Goal: Check status: Check status

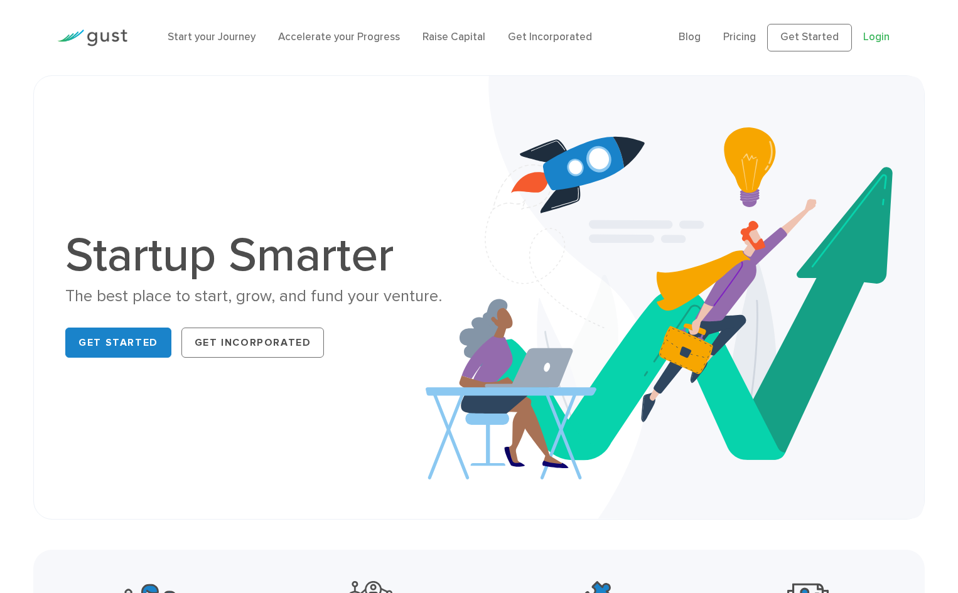
click at [865, 35] on link "Login" at bounding box center [876, 37] width 26 height 13
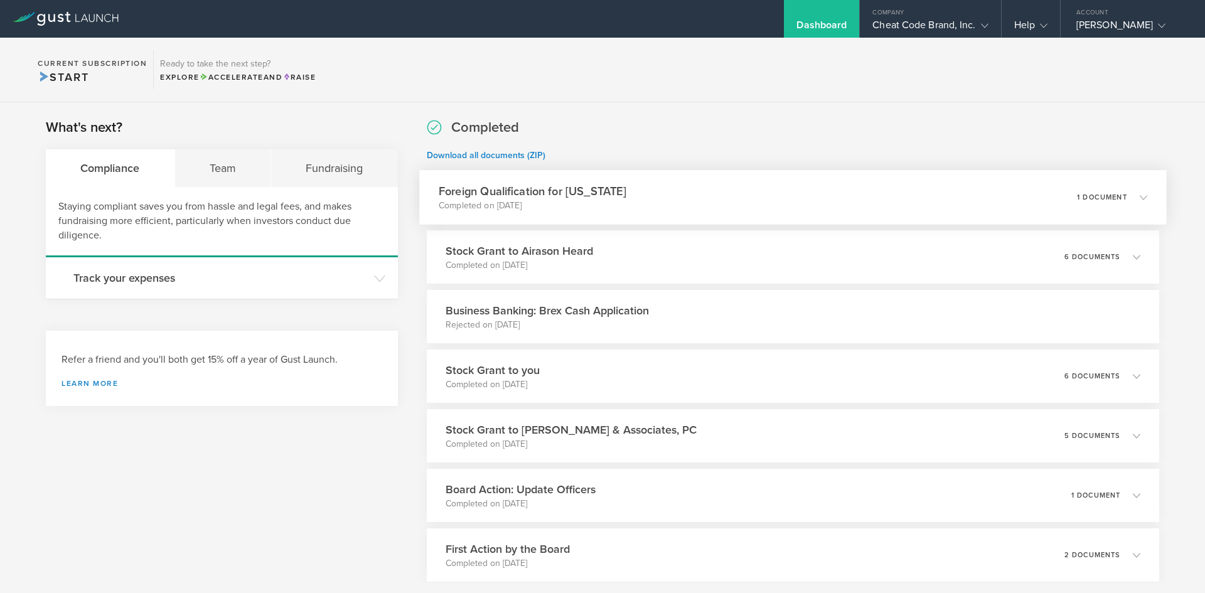
click at [542, 201] on p "Completed on [DATE]" at bounding box center [533, 206] width 188 height 13
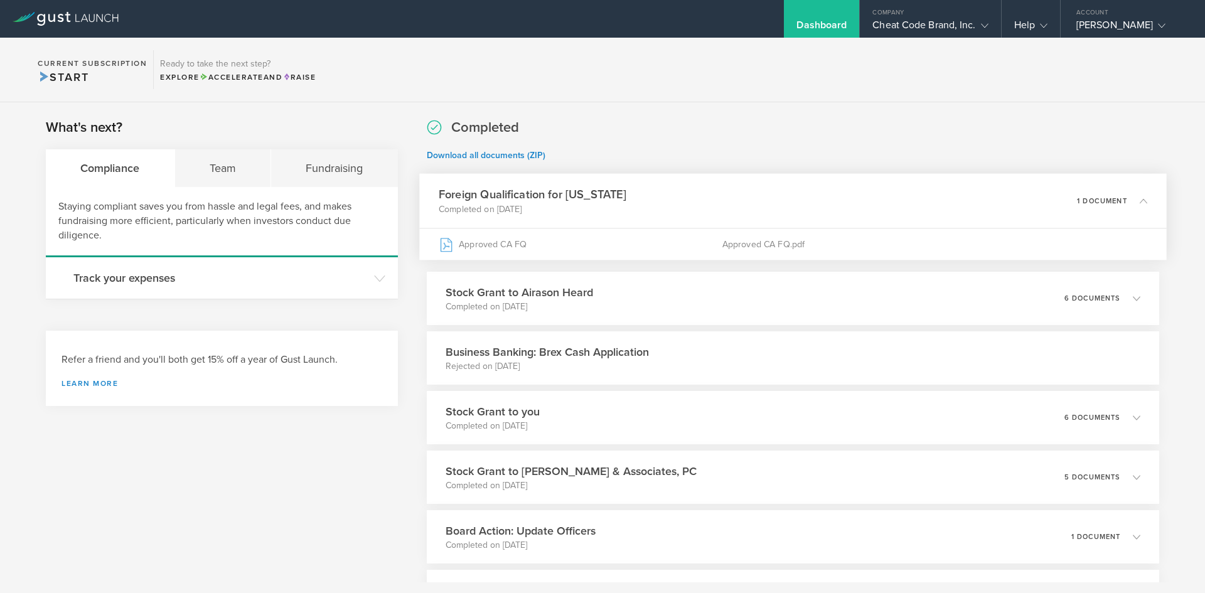
click at [544, 197] on h3 "Foreign Qualification for [US_STATE]" at bounding box center [533, 194] width 188 height 17
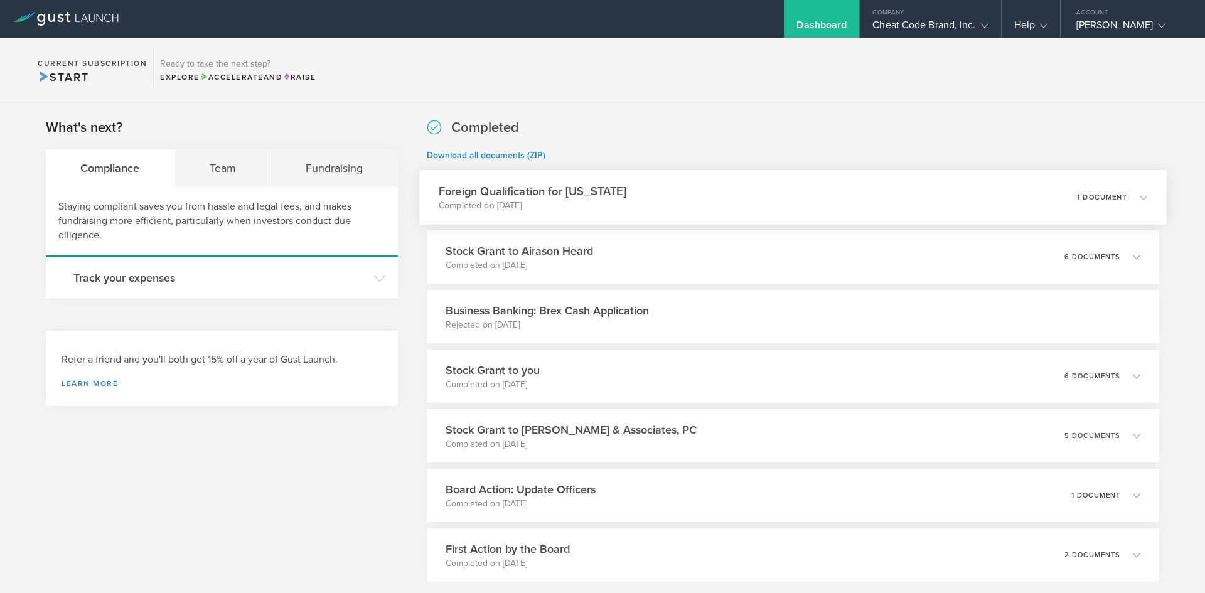
click at [544, 197] on h3 "Foreign Qualification for [US_STATE]" at bounding box center [533, 191] width 188 height 17
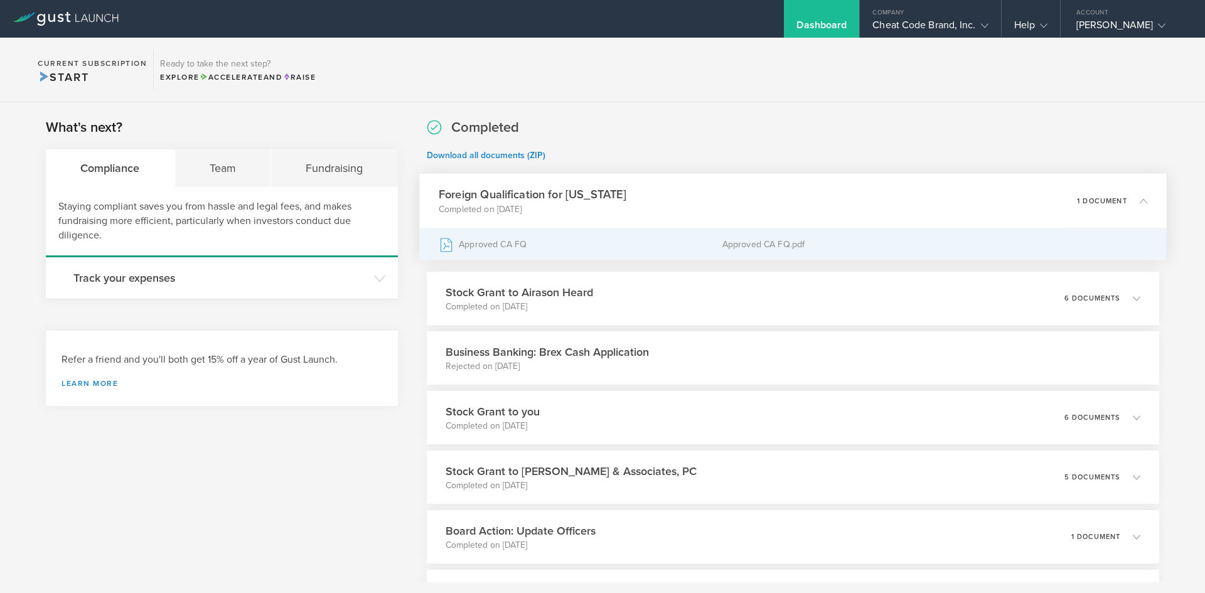
click at [520, 242] on div "Approved CA FQ" at bounding box center [581, 243] width 284 height 31
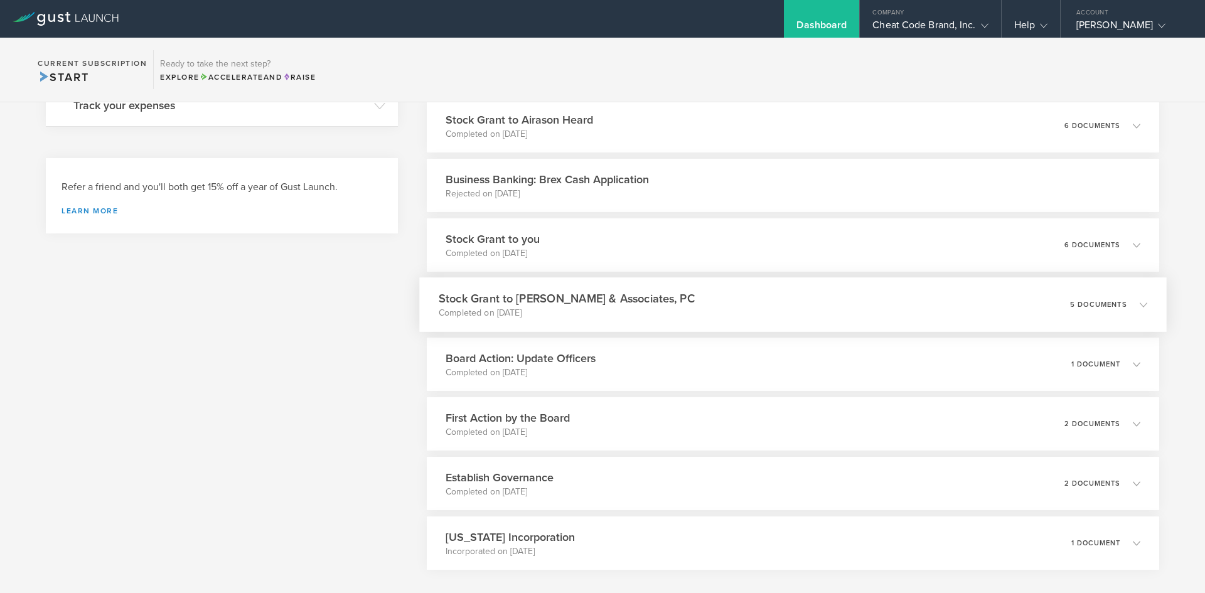
scroll to position [188, 0]
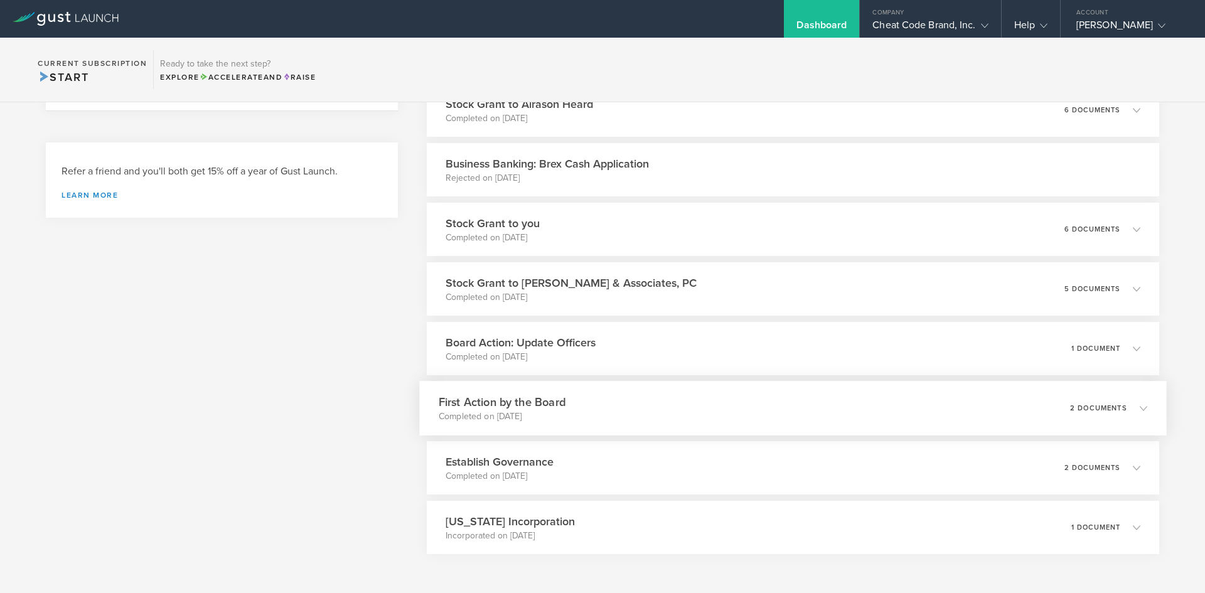
click at [538, 402] on h3 "First Action by the Board" at bounding box center [502, 401] width 127 height 17
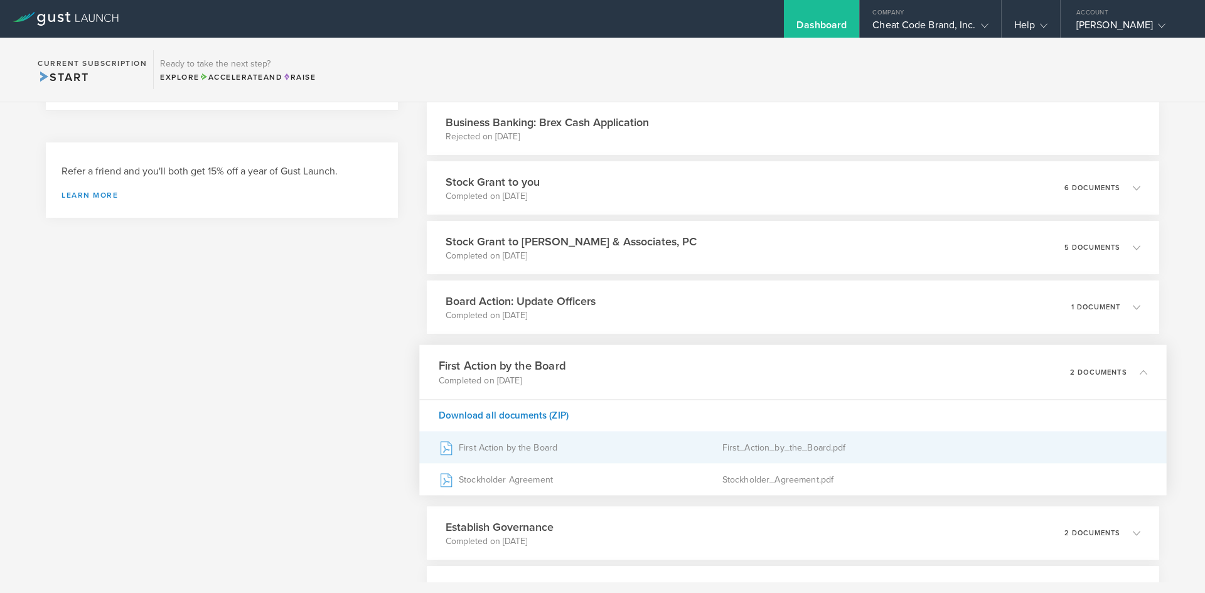
click at [530, 446] on div "First Action by the Board" at bounding box center [581, 447] width 284 height 31
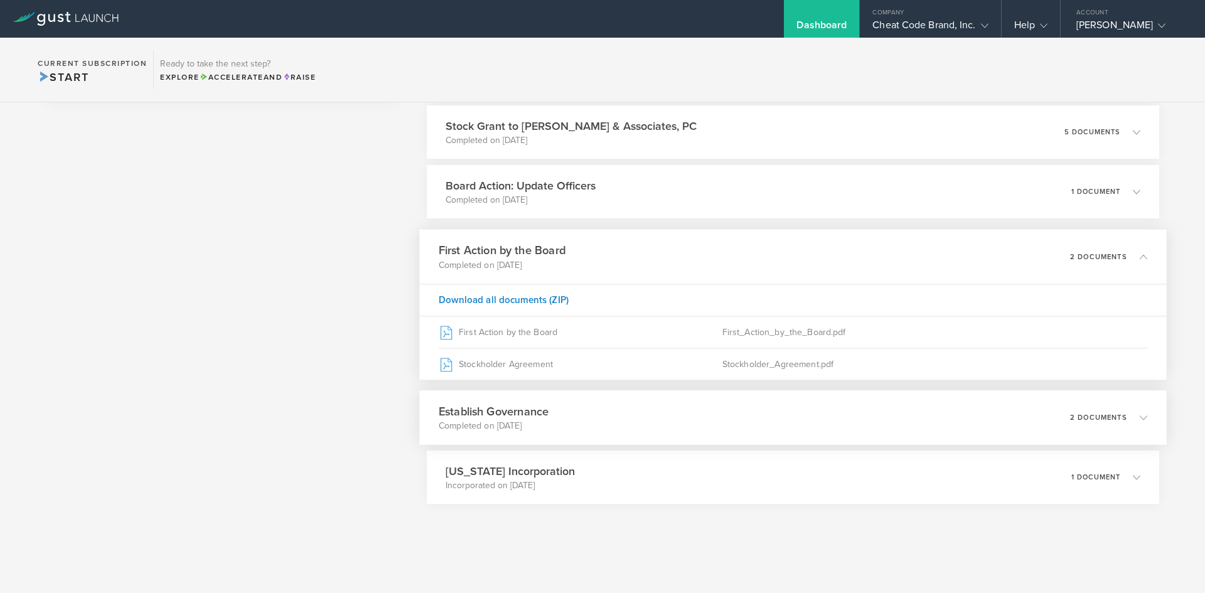
click at [511, 405] on h3 "Establish Governance" at bounding box center [494, 411] width 110 height 17
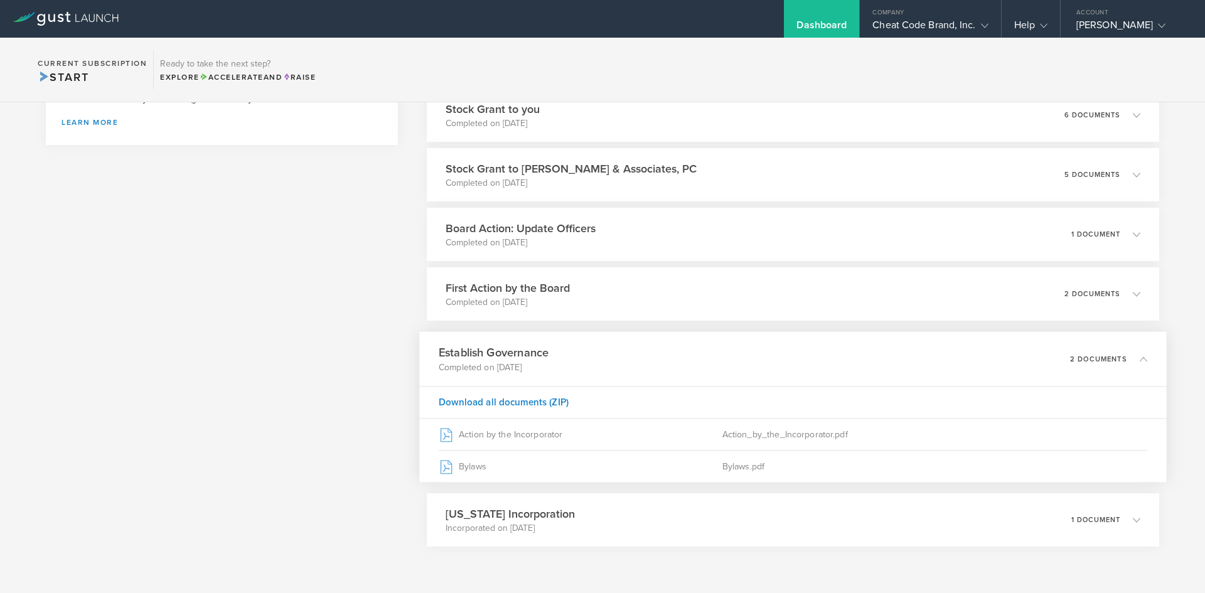
scroll to position [304, 0]
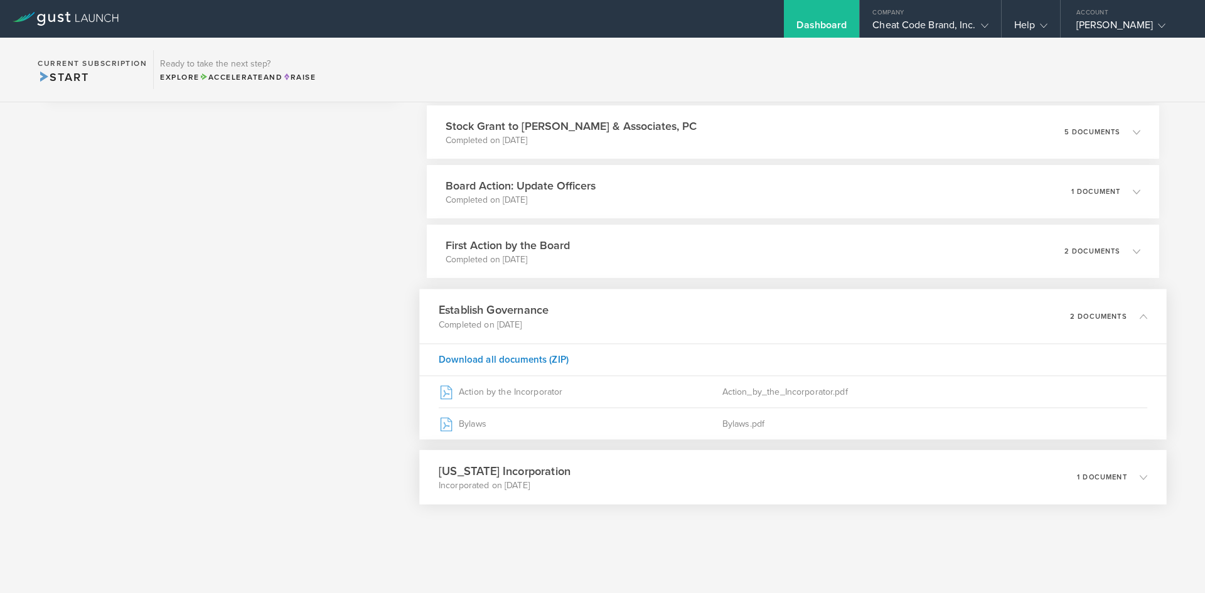
click at [518, 470] on h3 "[US_STATE] Incorporation" at bounding box center [505, 471] width 132 height 17
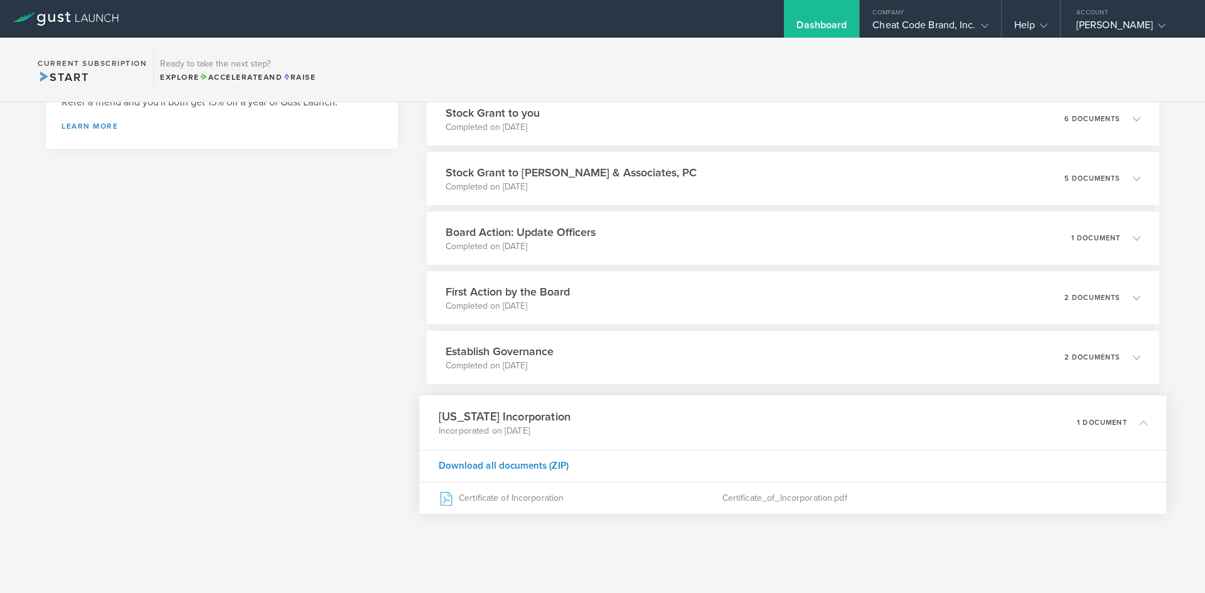
scroll to position [266, 0]
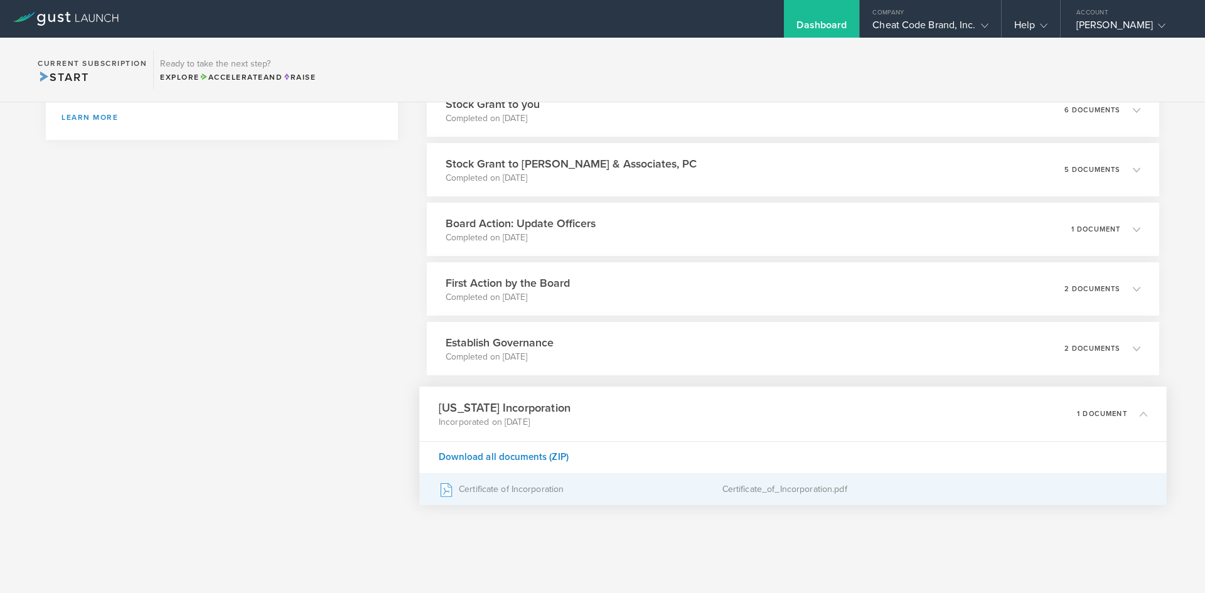
click at [518, 489] on div "Certificate of Incorporation" at bounding box center [581, 489] width 284 height 31
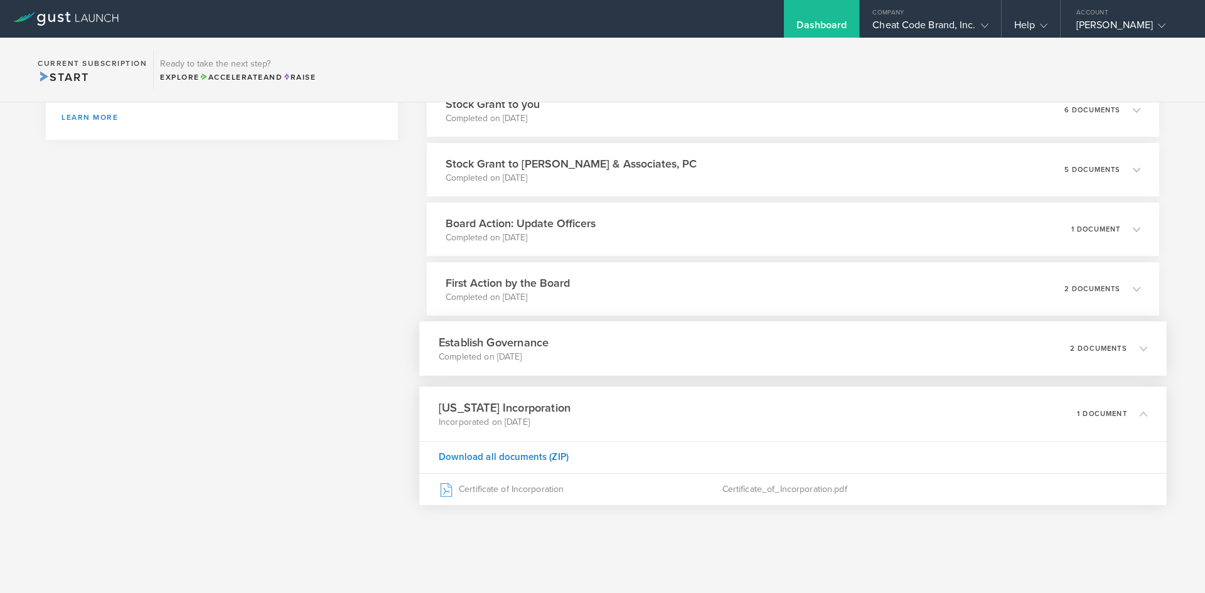
click at [501, 349] on h3 "Establish Governance" at bounding box center [494, 342] width 110 height 17
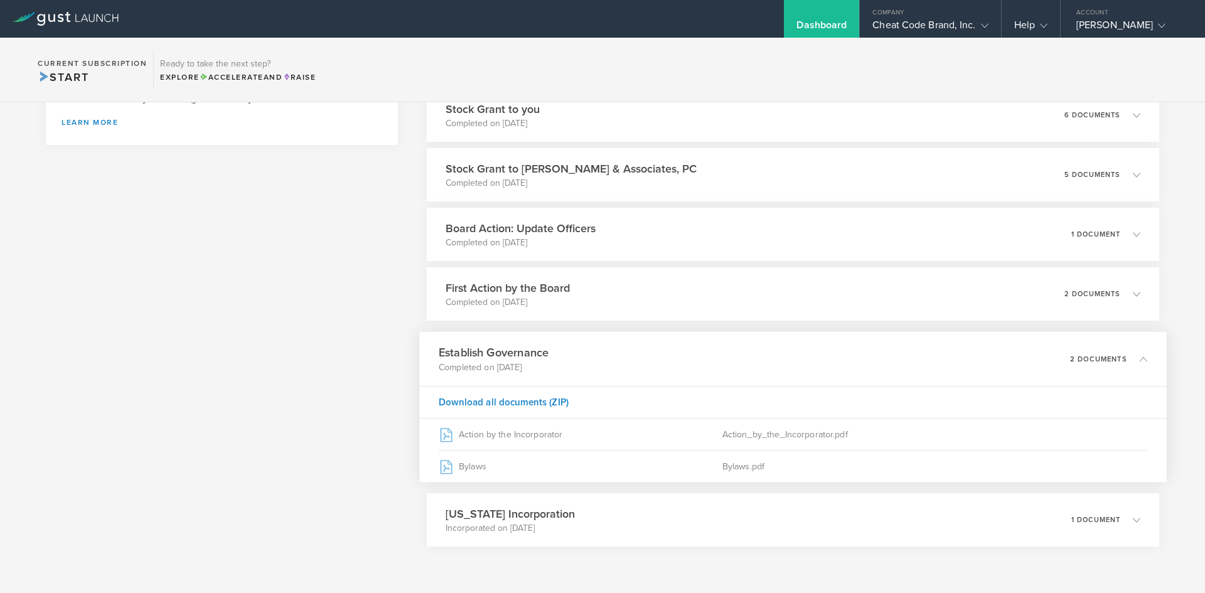
scroll to position [304, 0]
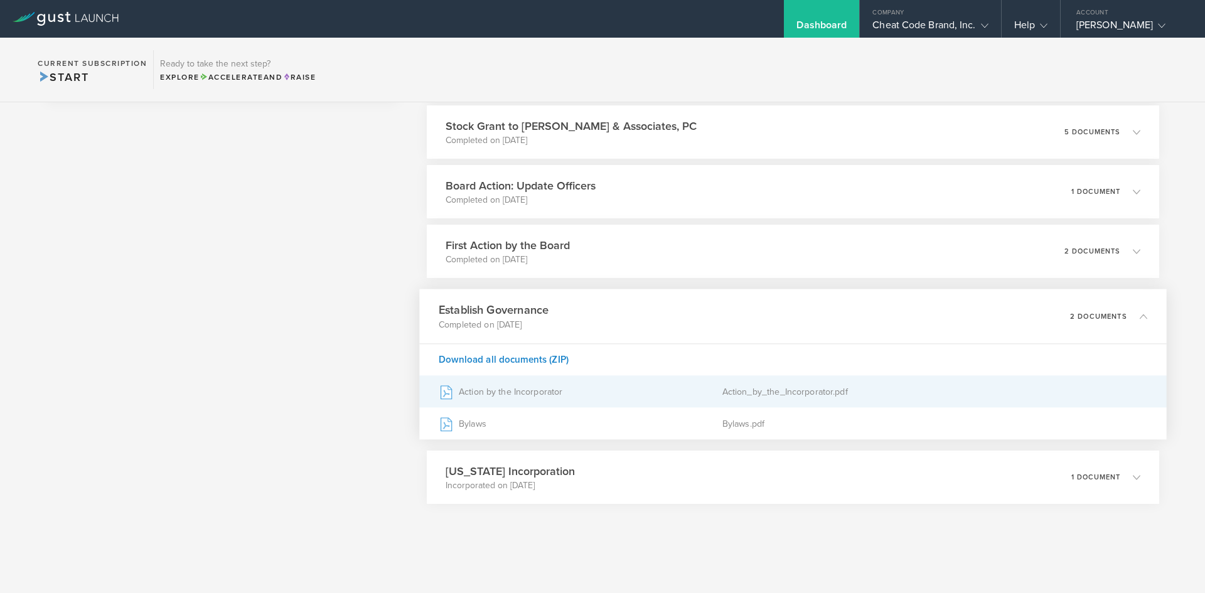
click at [514, 397] on div "Action by the Incorporator" at bounding box center [581, 391] width 284 height 31
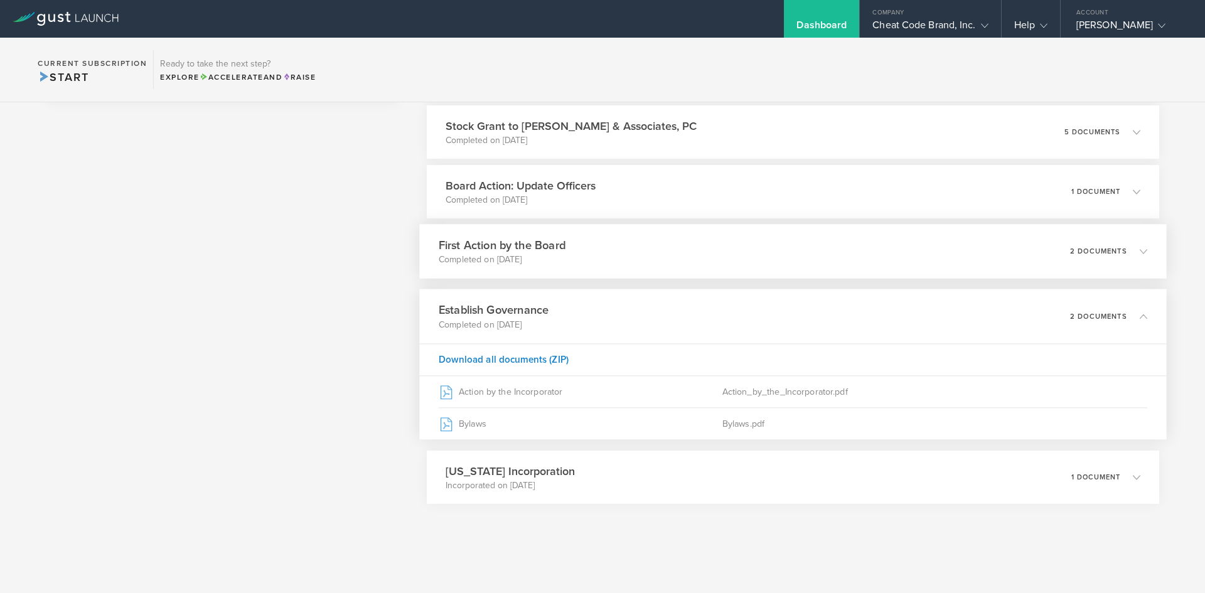
click at [503, 242] on h3 "First Action by the Board" at bounding box center [502, 245] width 127 height 17
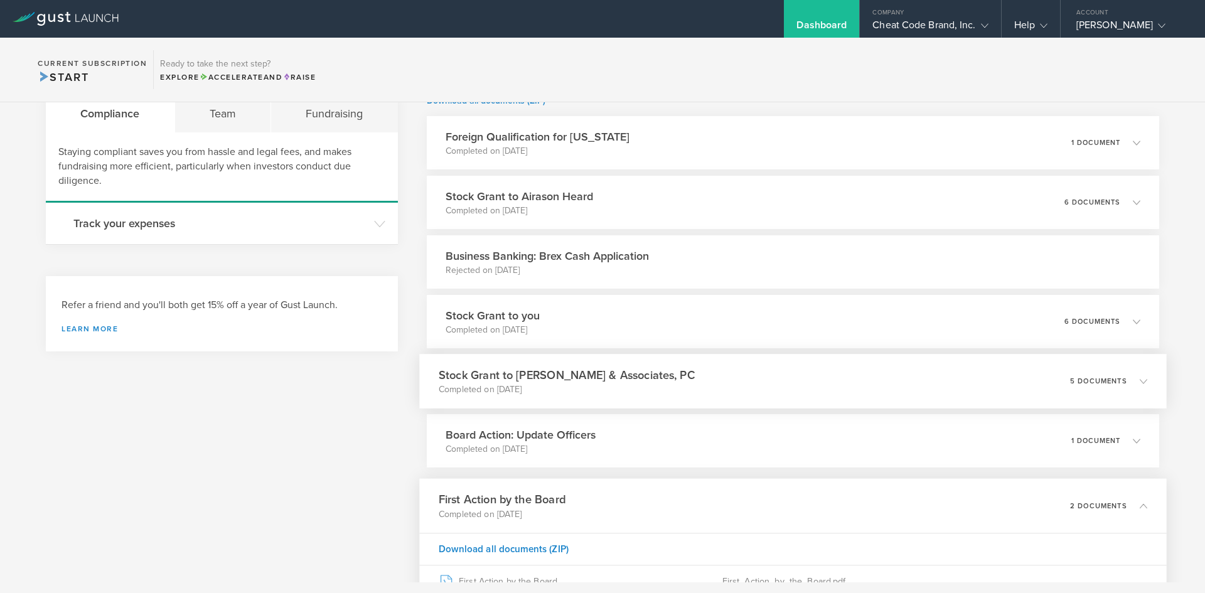
scroll to position [0, 0]
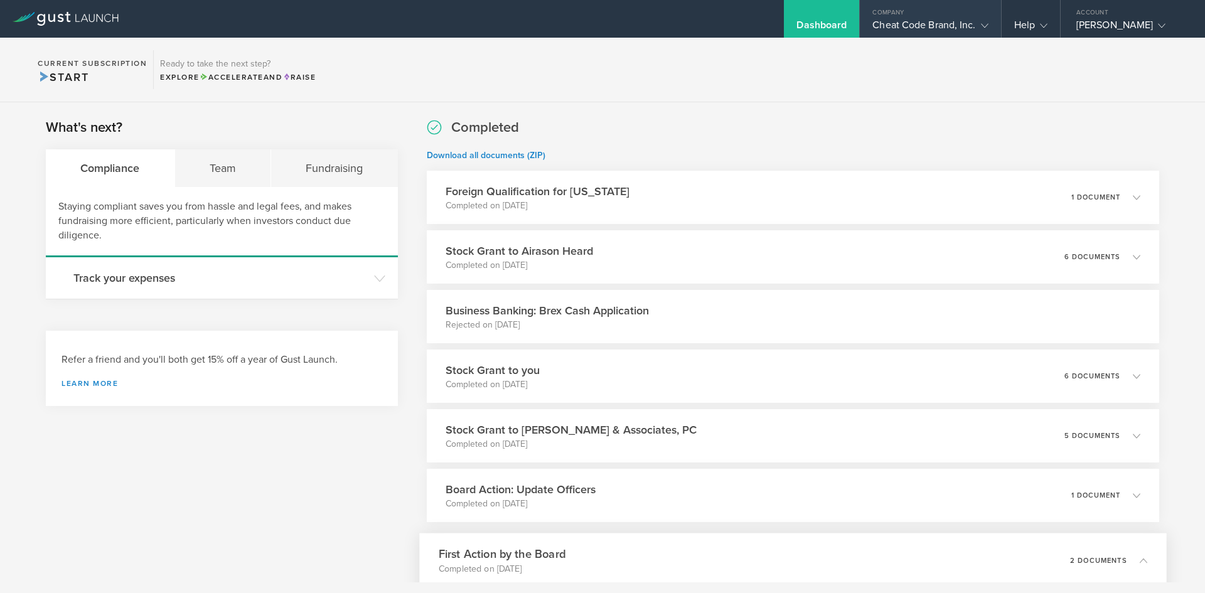
click at [984, 24] on icon at bounding box center [985, 26] width 8 height 8
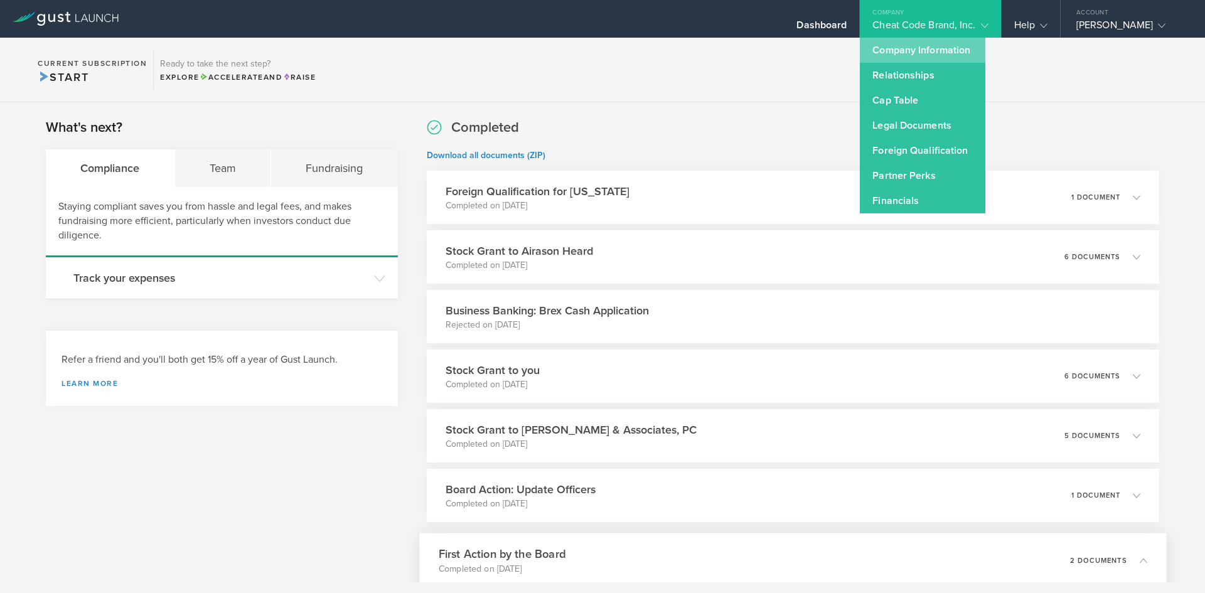
click at [912, 58] on link "Company Information" at bounding box center [923, 50] width 126 height 25
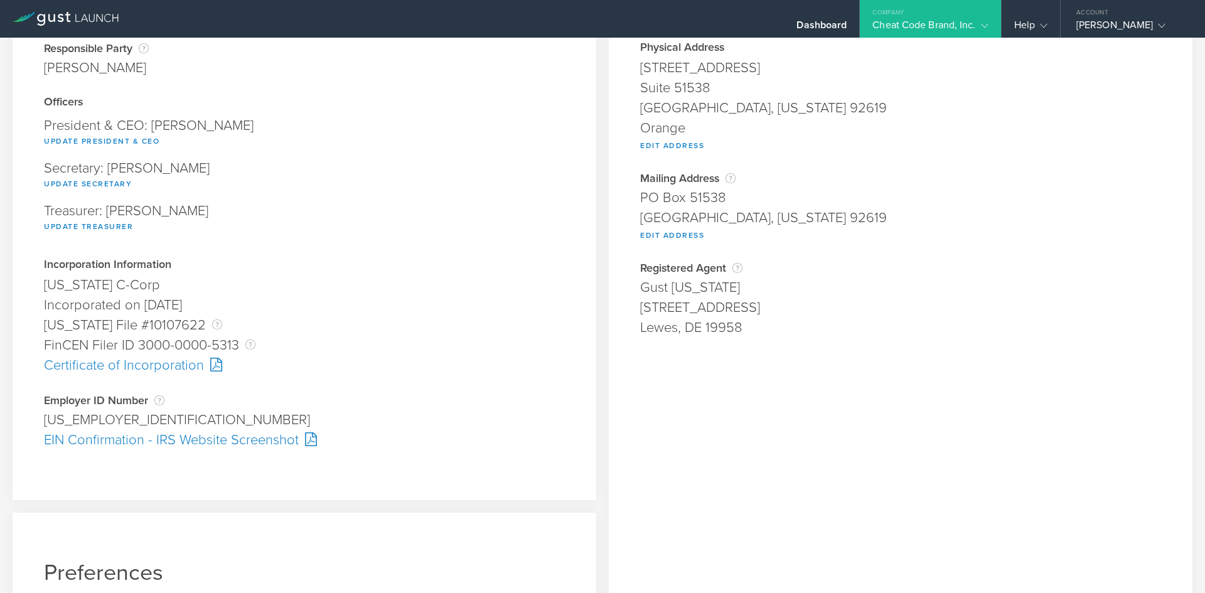
scroll to position [251, 0]
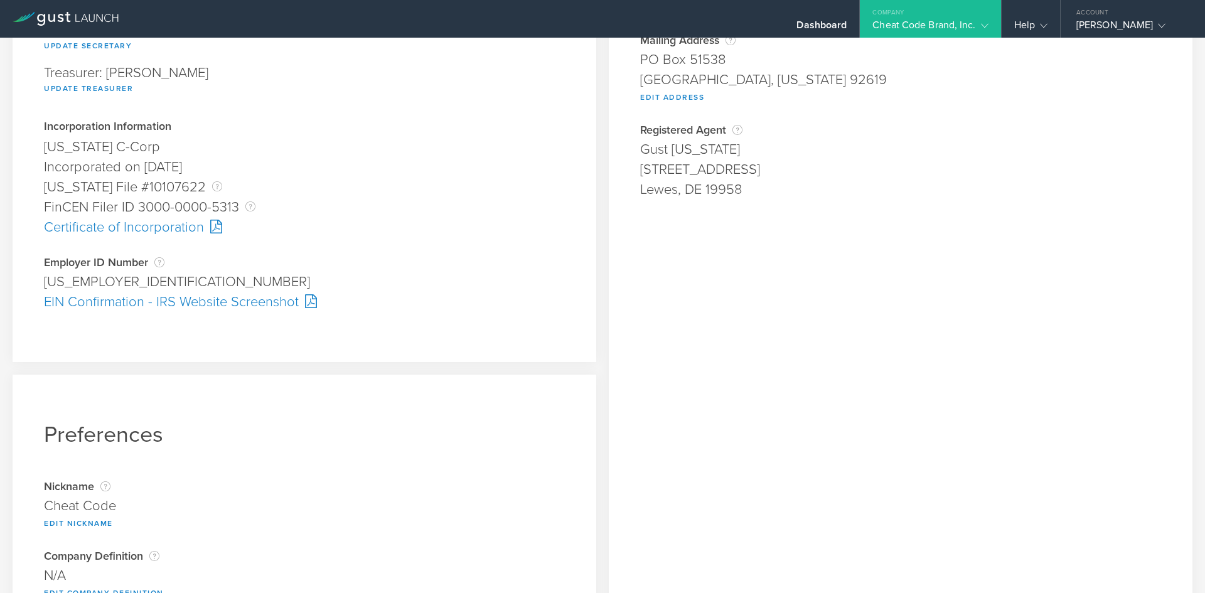
click at [199, 298] on div "EIN Confirmation - IRS Website Screenshot" at bounding box center [304, 302] width 521 height 20
click at [135, 227] on div "Certificate of Incorporation" at bounding box center [304, 227] width 521 height 20
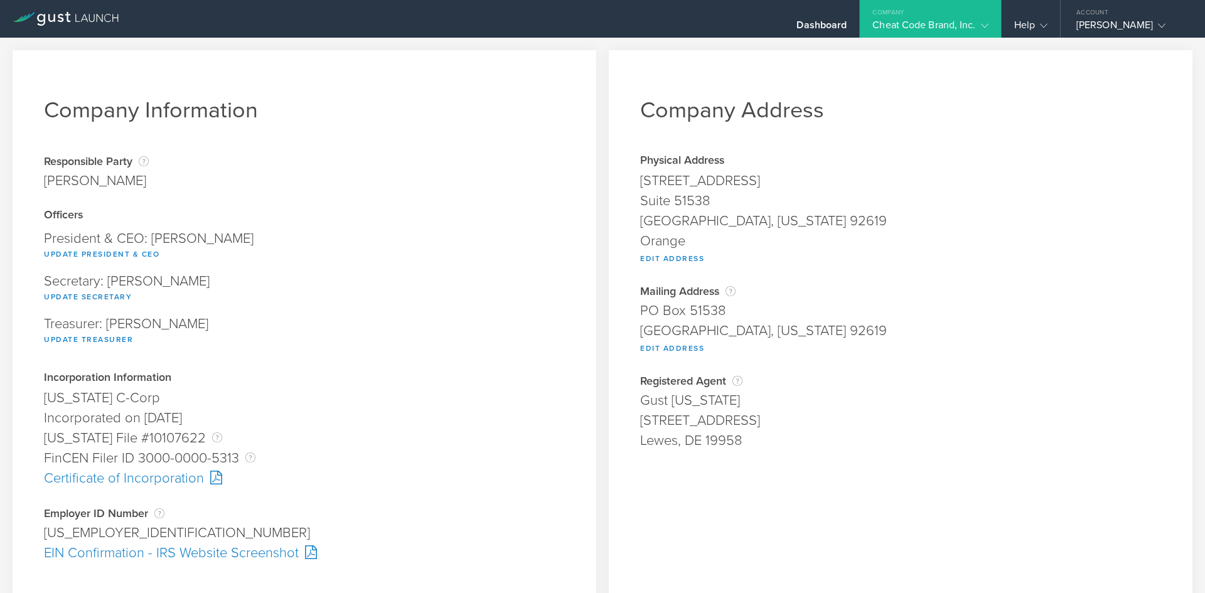
click at [917, 16] on div "Company" at bounding box center [930, 9] width 141 height 19
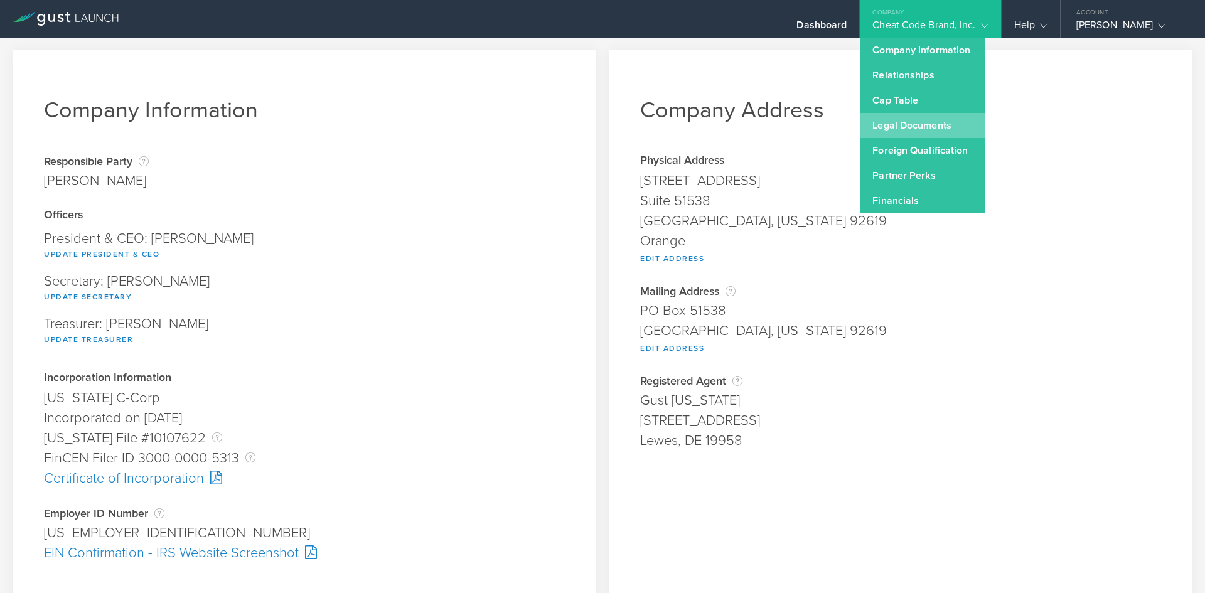
click at [908, 131] on link "Legal Documents" at bounding box center [923, 125] width 126 height 25
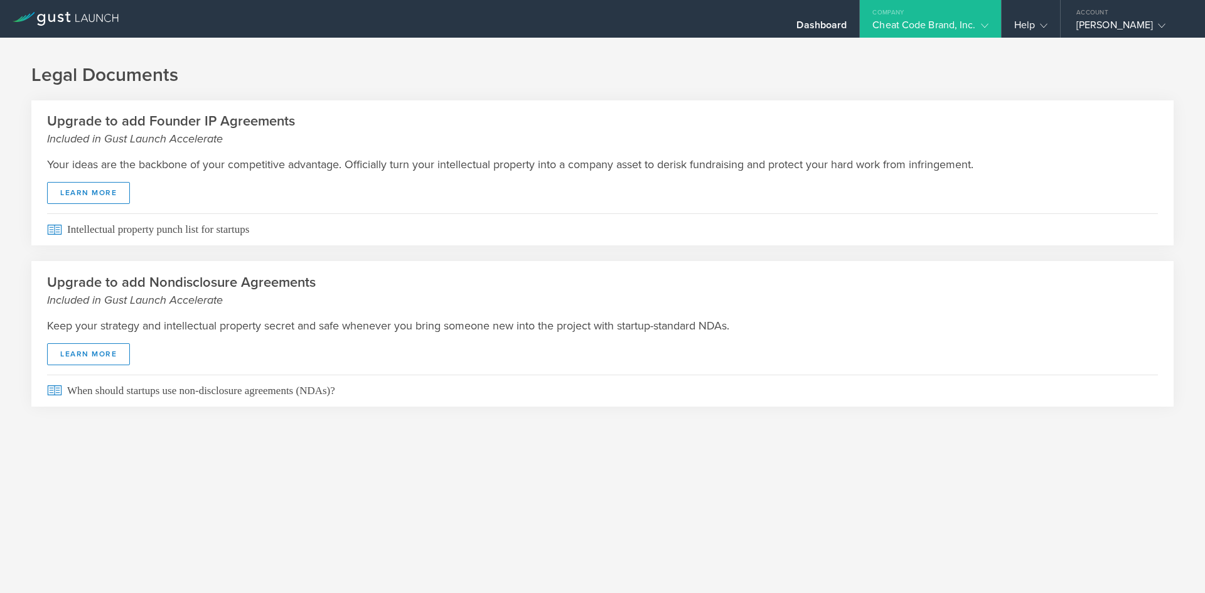
click at [961, 25] on div "Cheat Code Brand, Inc." at bounding box center [929, 28] width 115 height 19
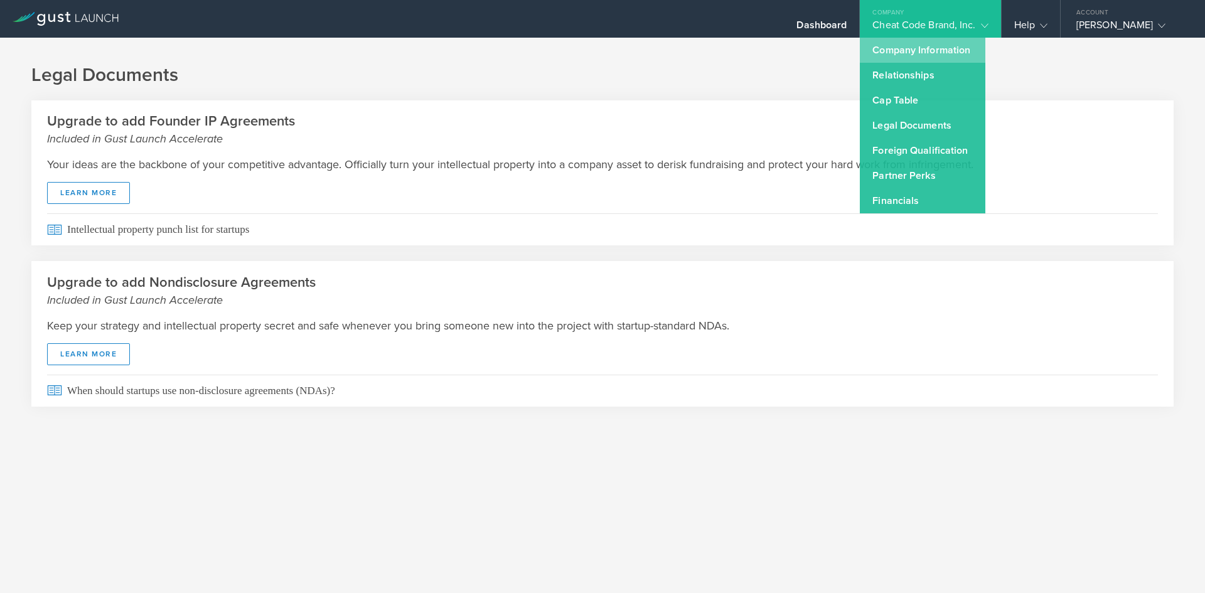
click at [907, 60] on link "Company Information" at bounding box center [923, 50] width 126 height 25
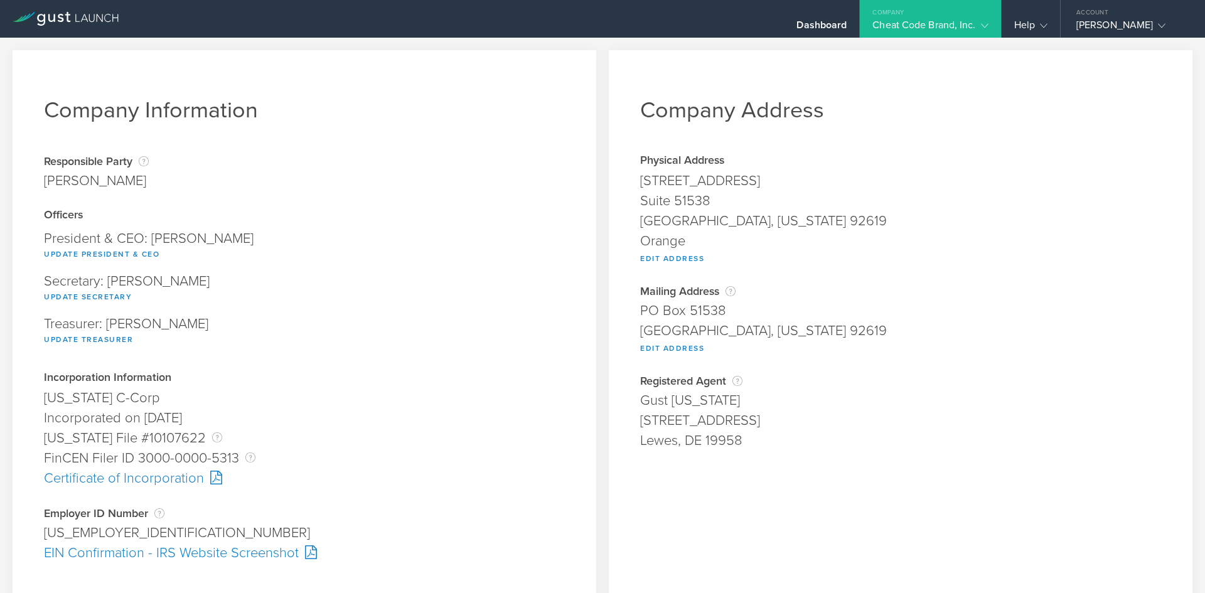
click at [958, 27] on div "Cheat Code Brand, Inc." at bounding box center [929, 28] width 115 height 19
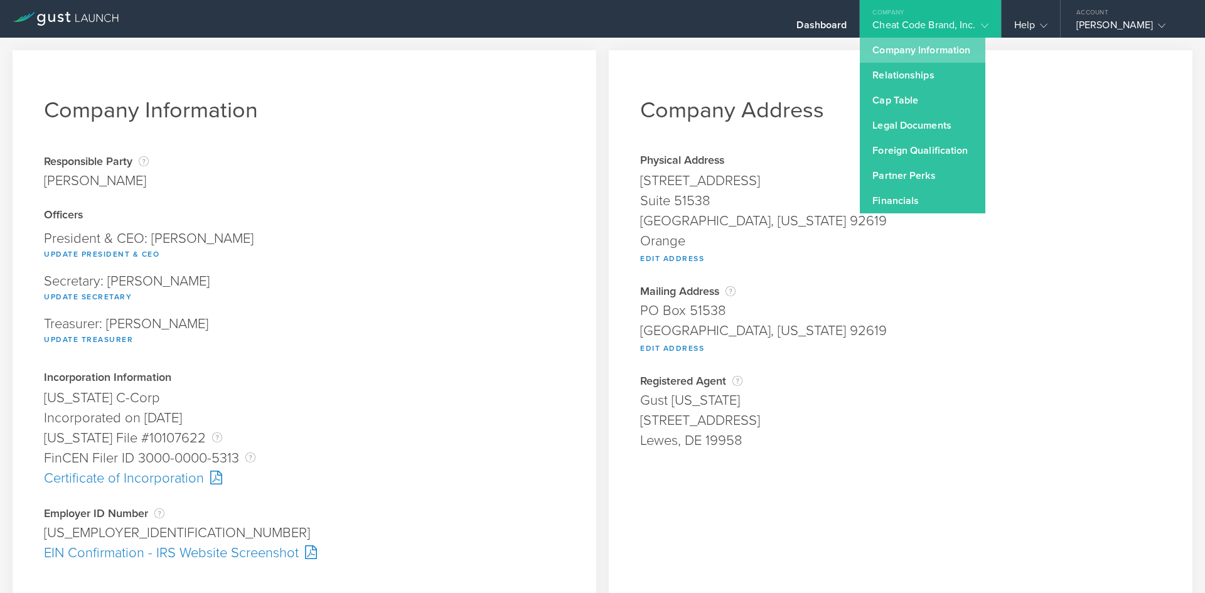
click at [945, 45] on link "Company Information" at bounding box center [923, 50] width 126 height 25
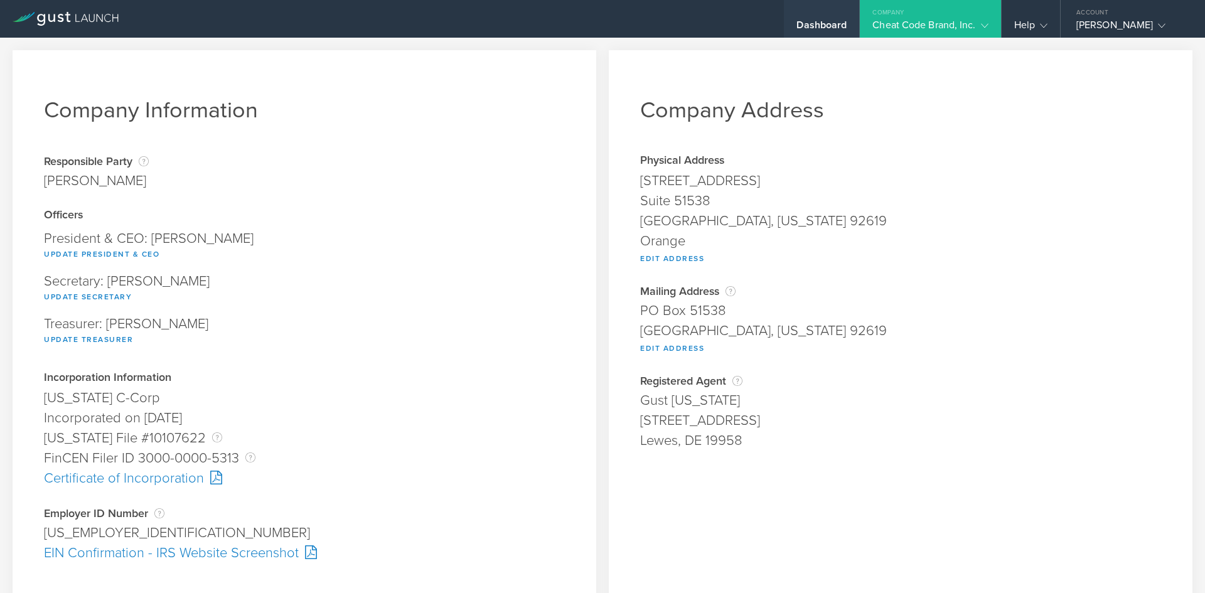
click at [823, 23] on div "Dashboard" at bounding box center [821, 28] width 50 height 19
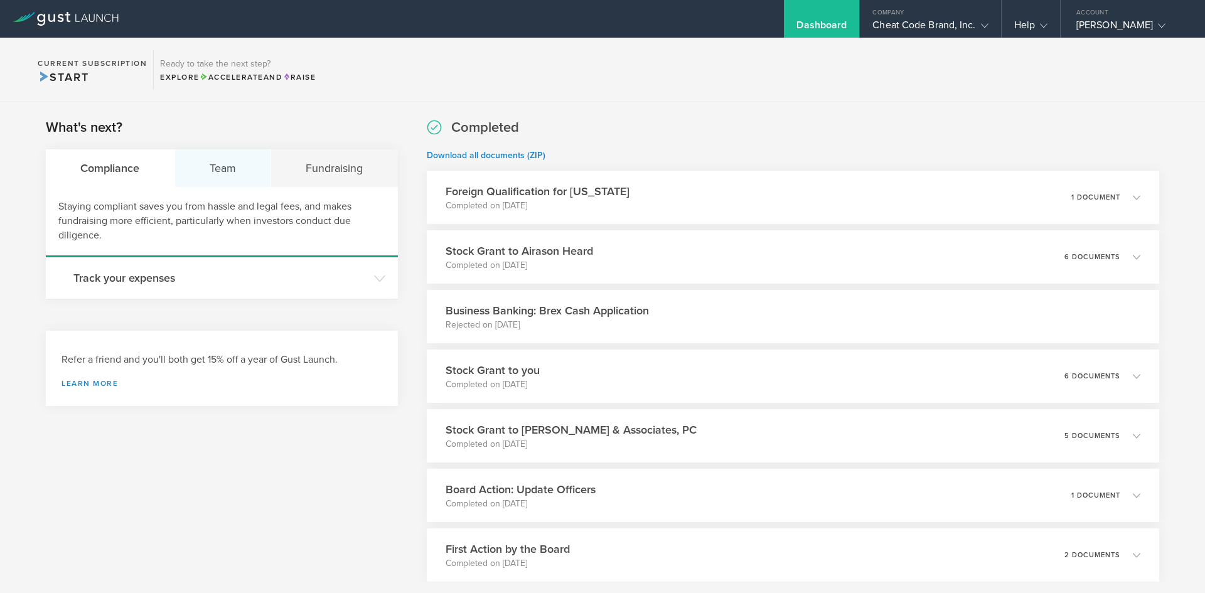
click at [218, 172] on div "Team" at bounding box center [223, 168] width 97 height 38
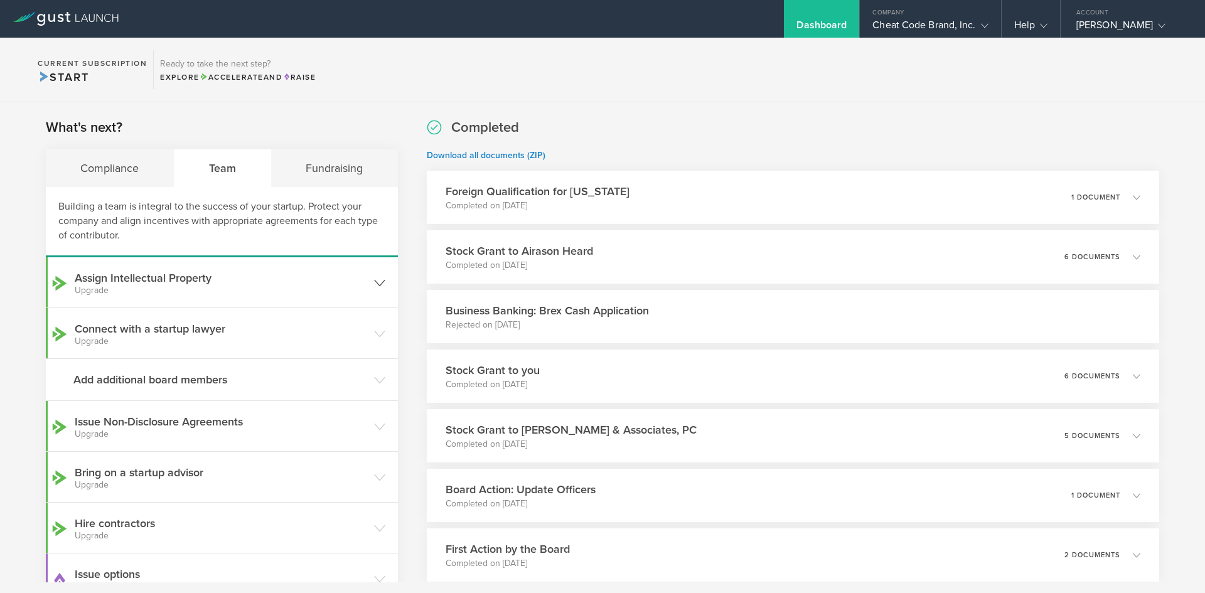
click at [141, 282] on h3 "Assign Intellectual Property Upgrade" at bounding box center [221, 282] width 293 height 25
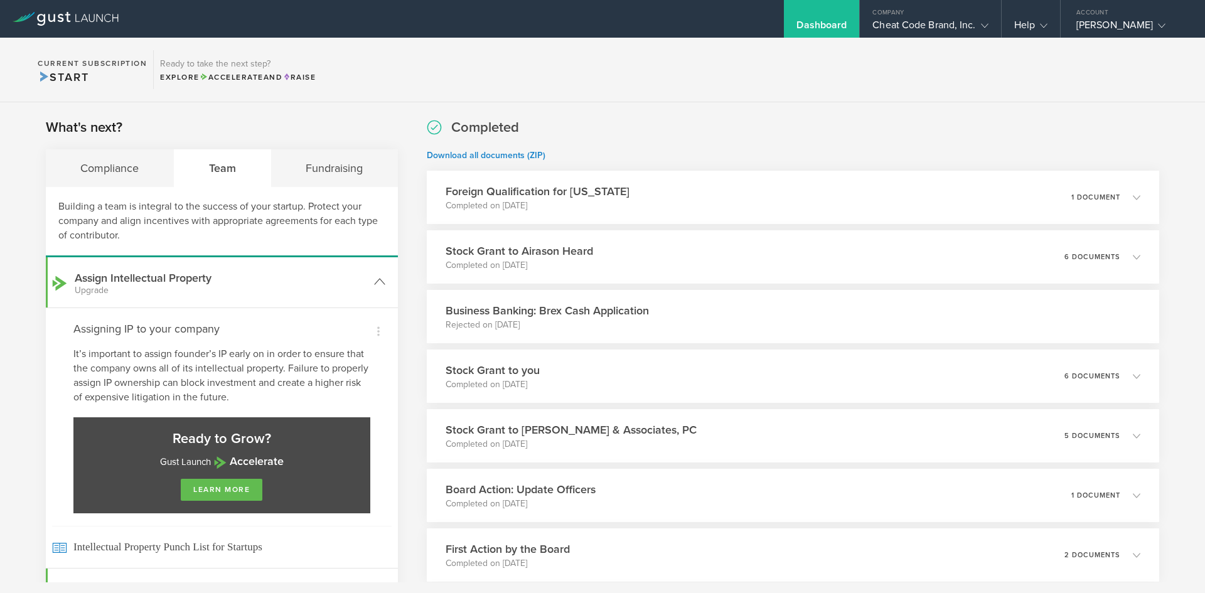
click at [141, 282] on h3 "Assign Intellectual Property Upgrade" at bounding box center [221, 282] width 293 height 25
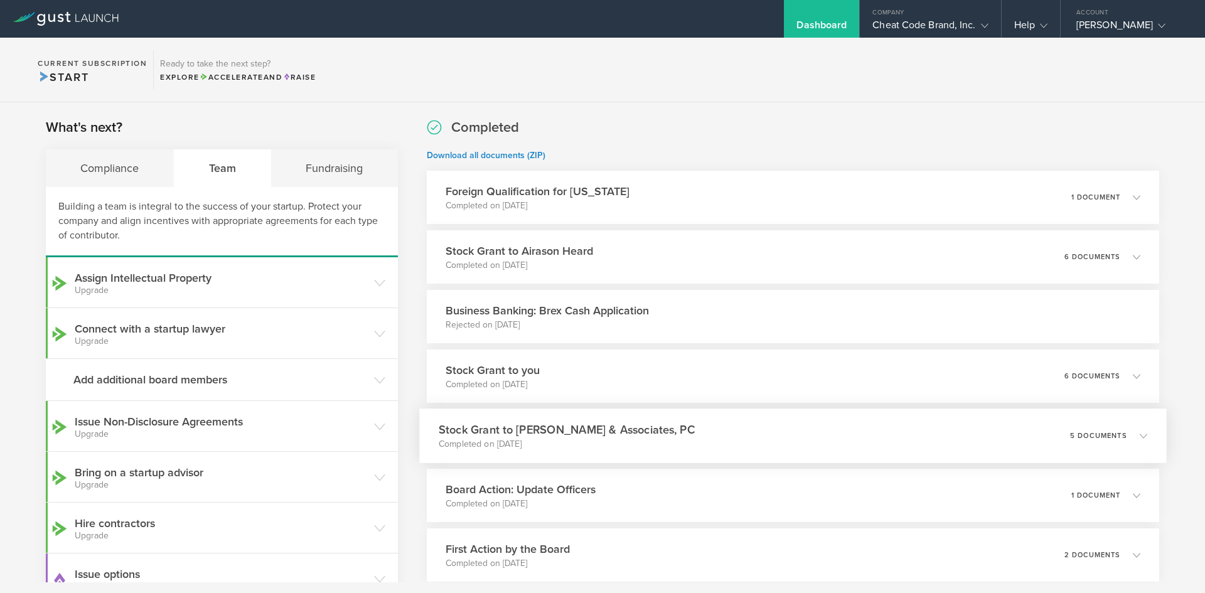
click at [552, 442] on p "Completed on [DATE]" at bounding box center [567, 444] width 256 height 13
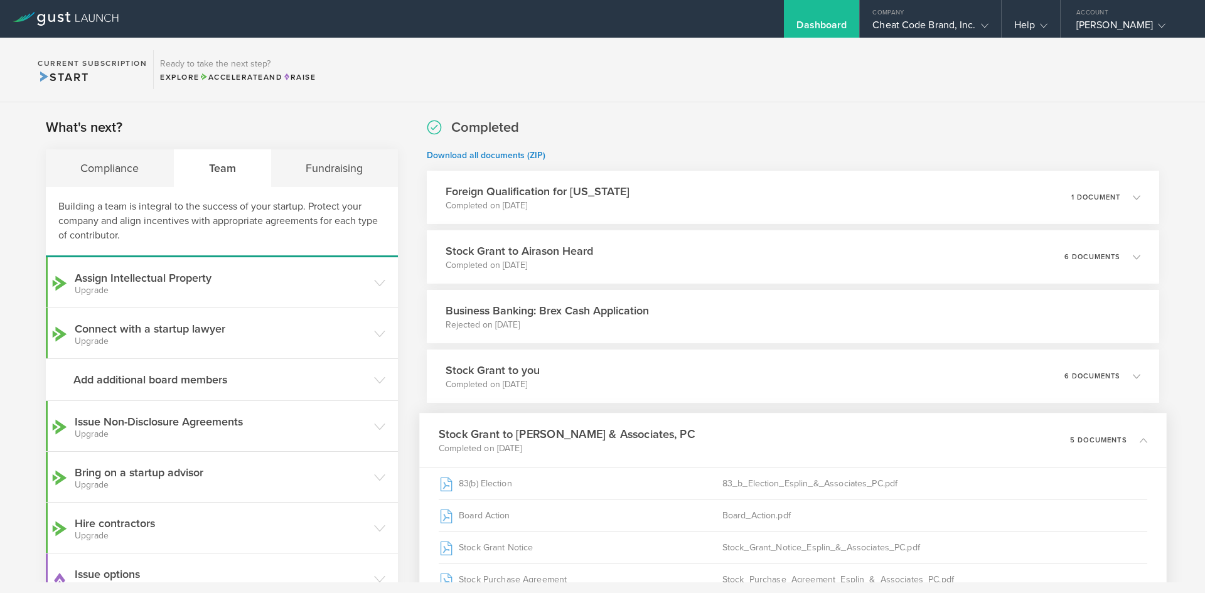
scroll to position [251, 0]
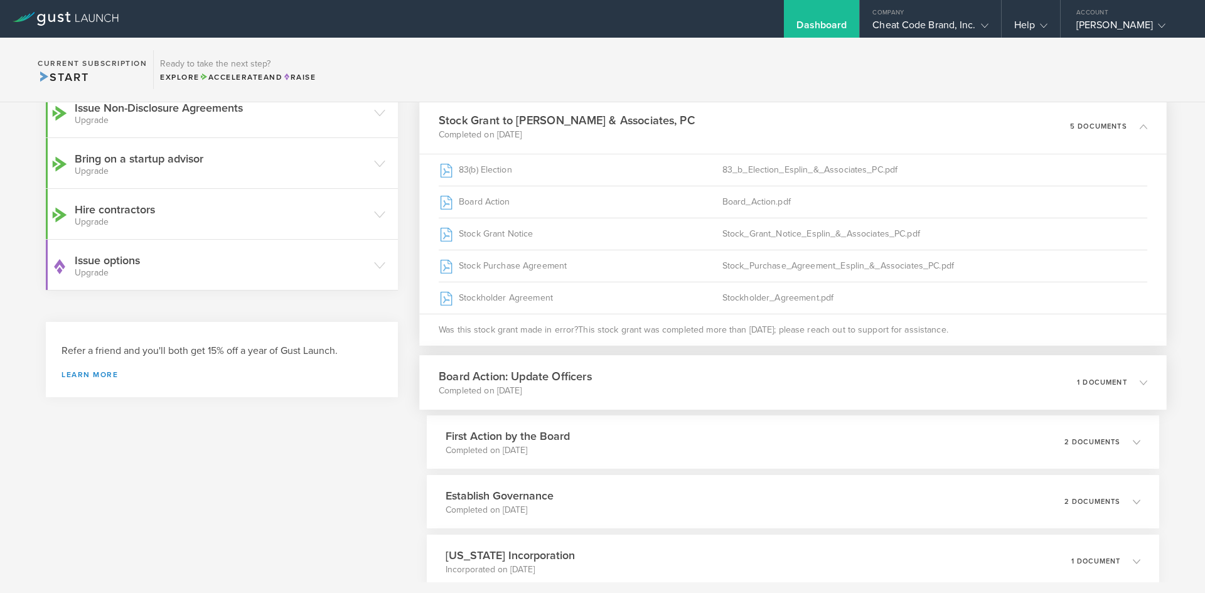
click at [505, 388] on p "Completed on [DATE]" at bounding box center [515, 391] width 153 height 13
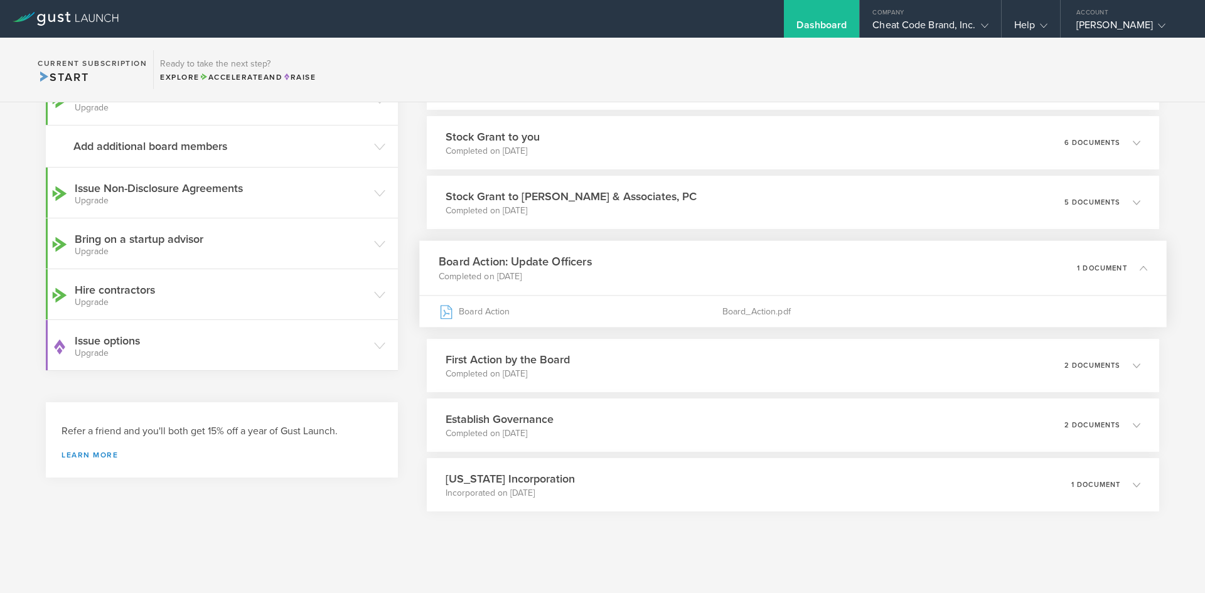
scroll to position [241, 0]
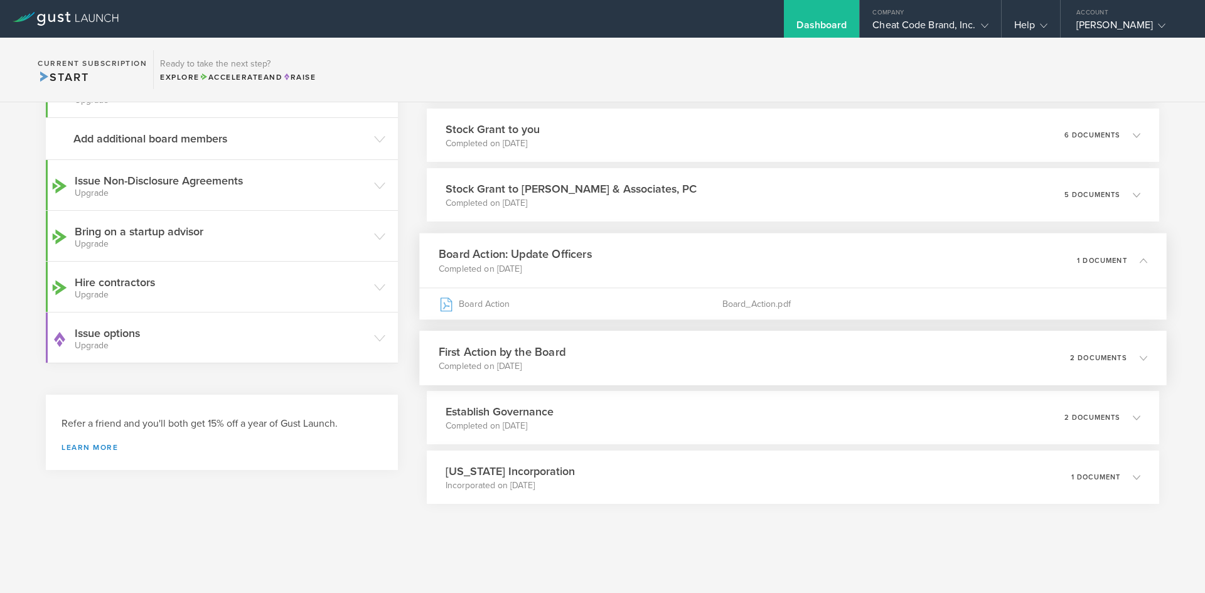
click at [503, 356] on h3 "First Action by the Board" at bounding box center [502, 351] width 127 height 17
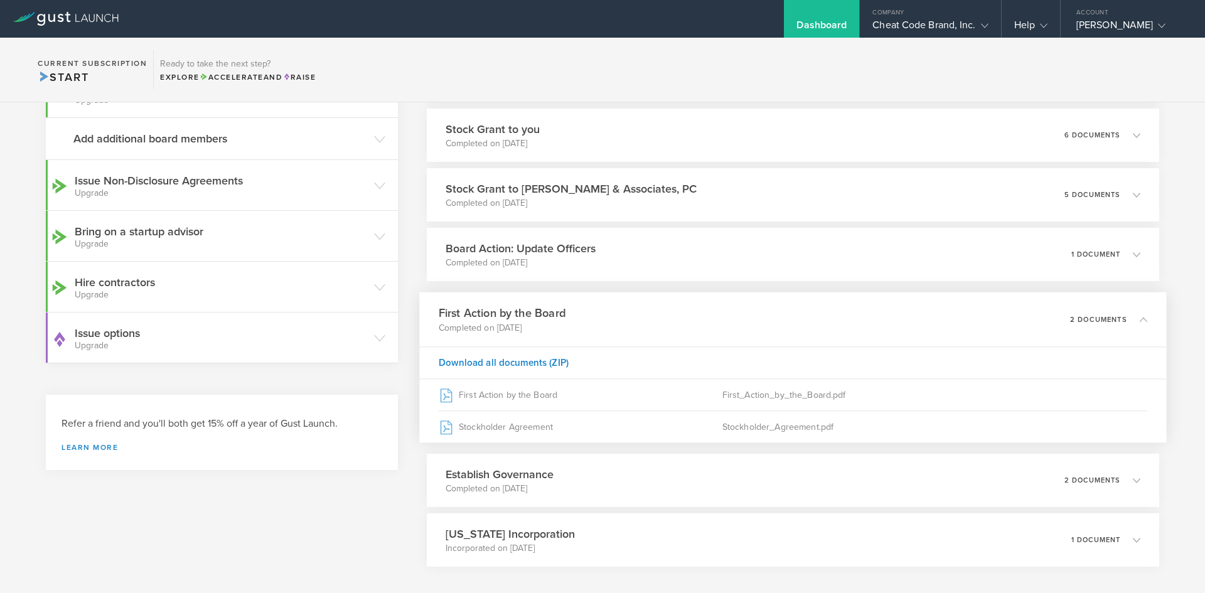
scroll to position [304, 0]
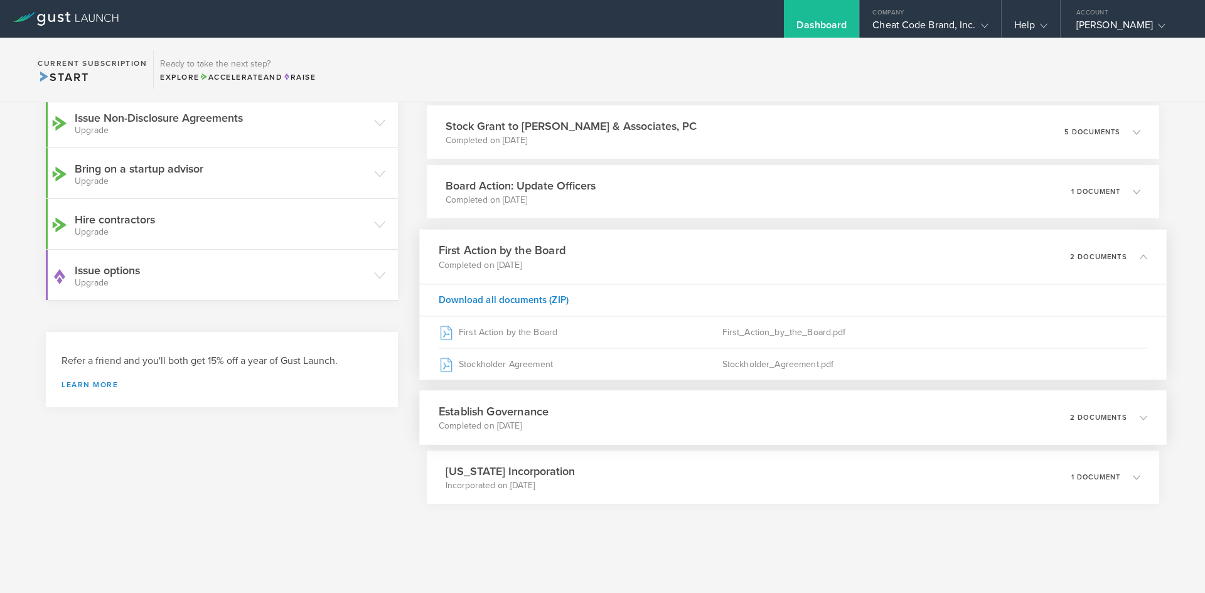
click at [510, 412] on h3 "Establish Governance" at bounding box center [494, 411] width 110 height 17
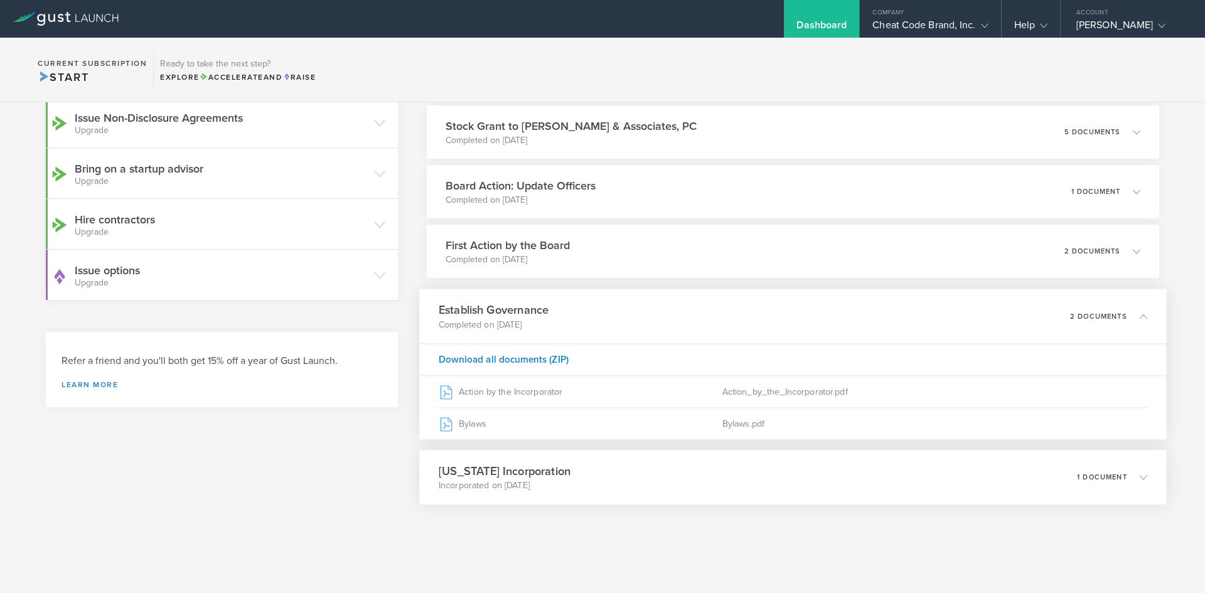
click at [511, 478] on h3 "[US_STATE] Incorporation" at bounding box center [505, 471] width 132 height 17
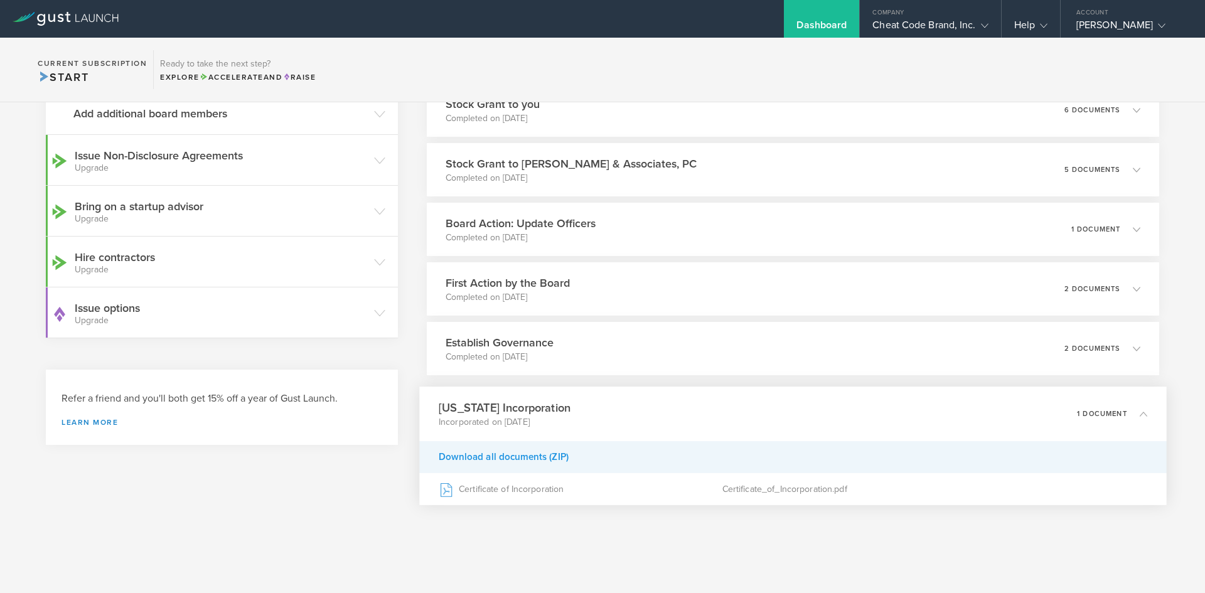
scroll to position [0, 0]
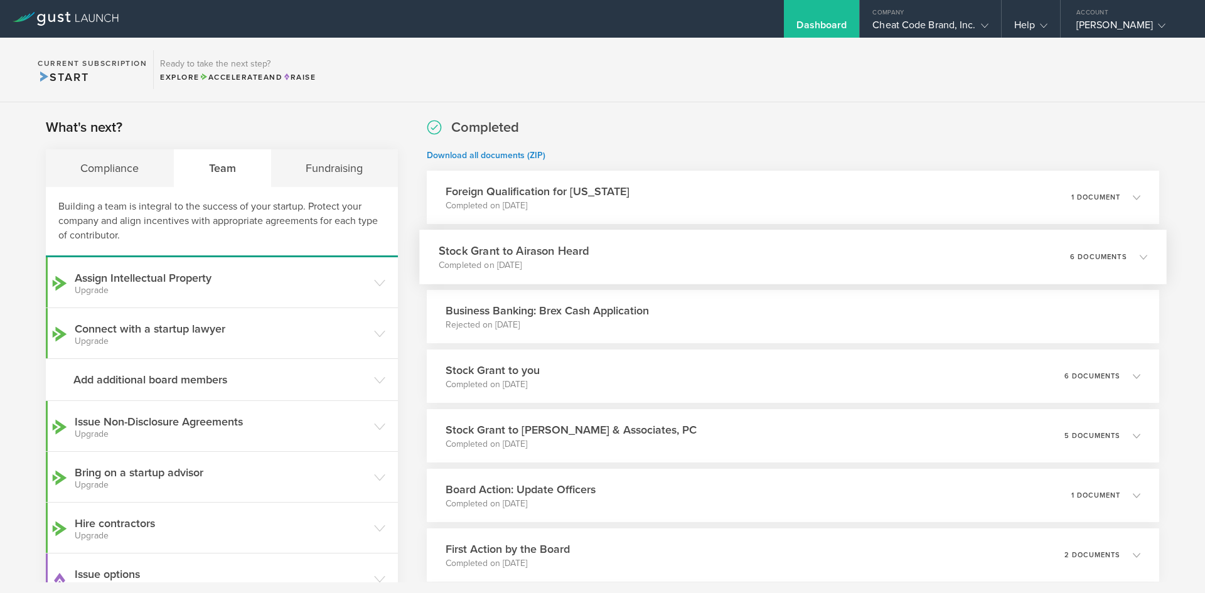
click at [481, 243] on h3 "Stock Grant to Airason Heard" at bounding box center [514, 250] width 151 height 17
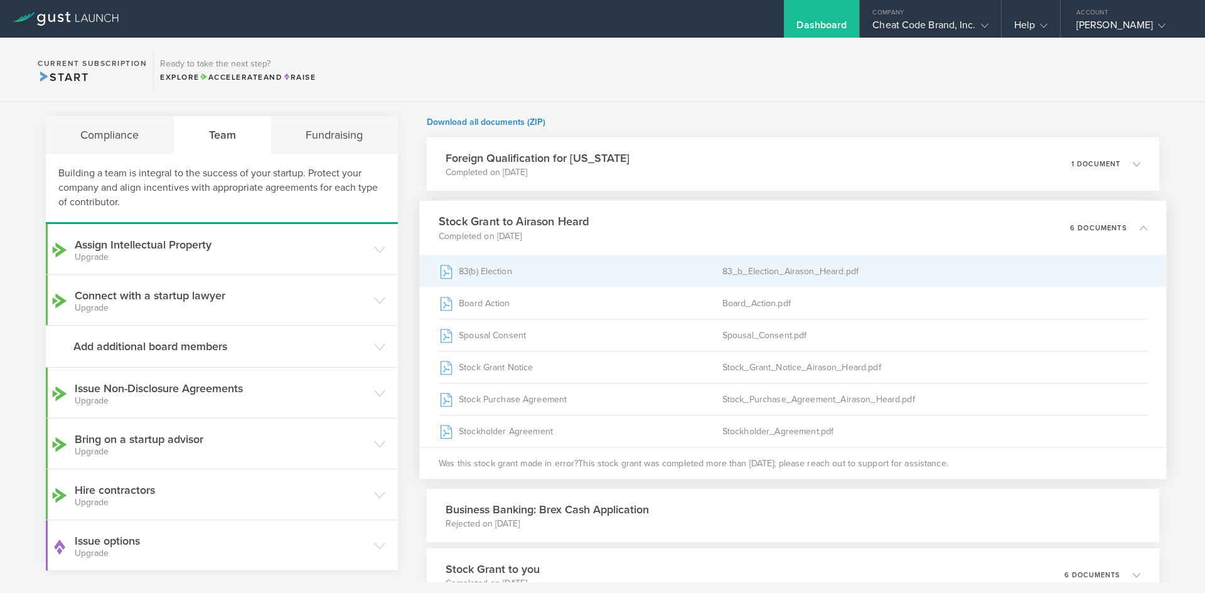
scroll to position [63, 0]
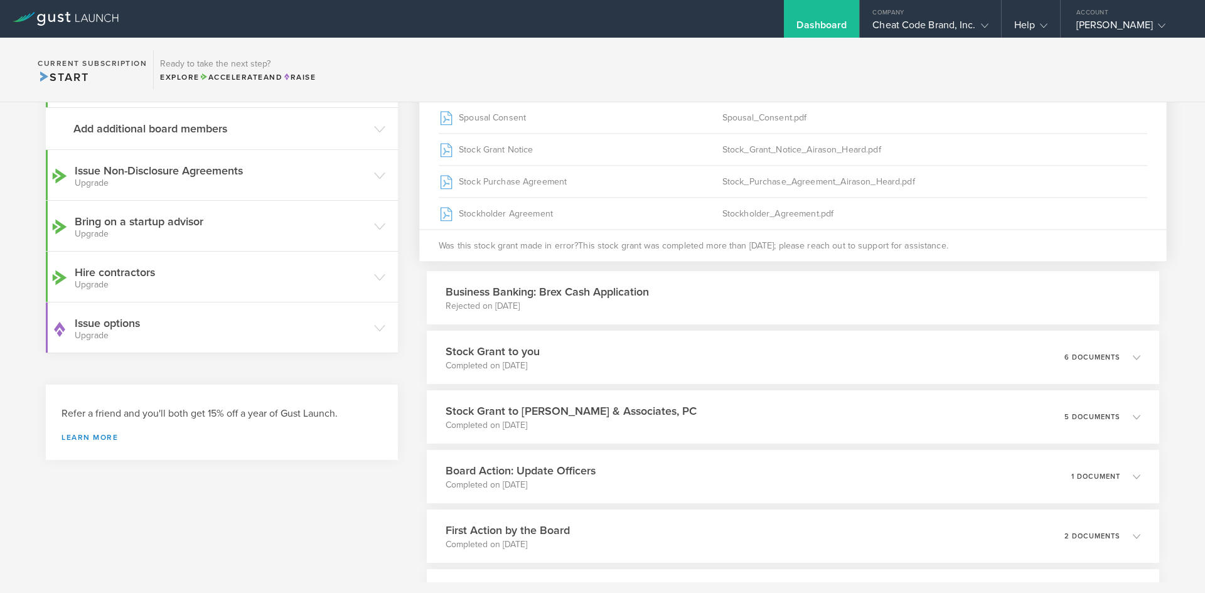
click at [484, 304] on p "Rejected on [DATE]" at bounding box center [547, 306] width 203 height 13
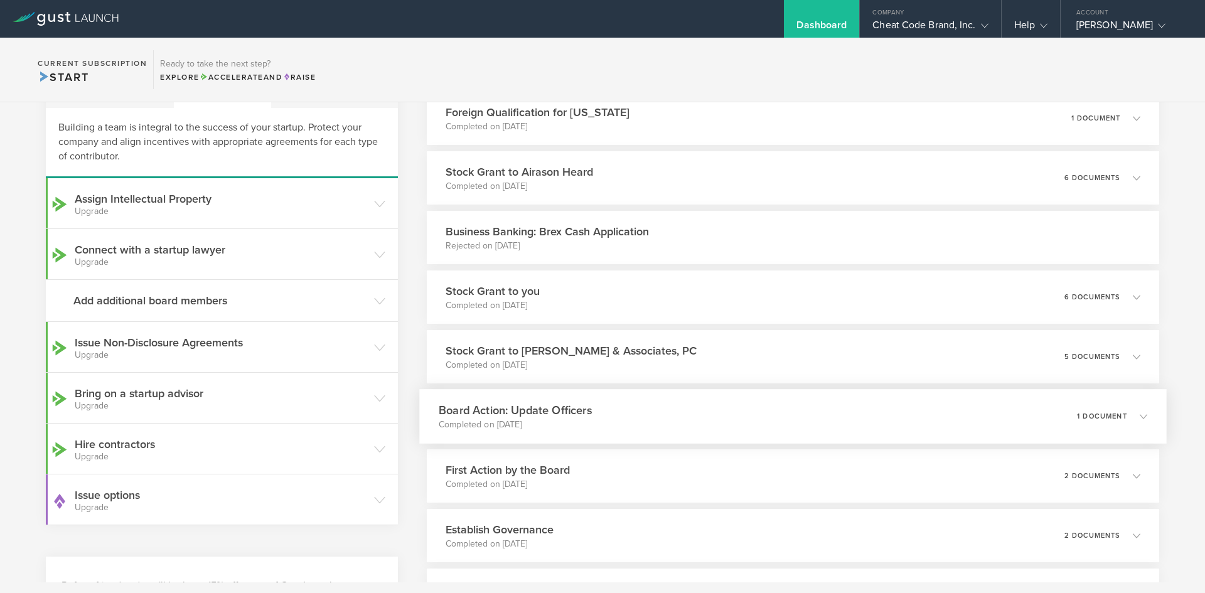
scroll to position [72, 0]
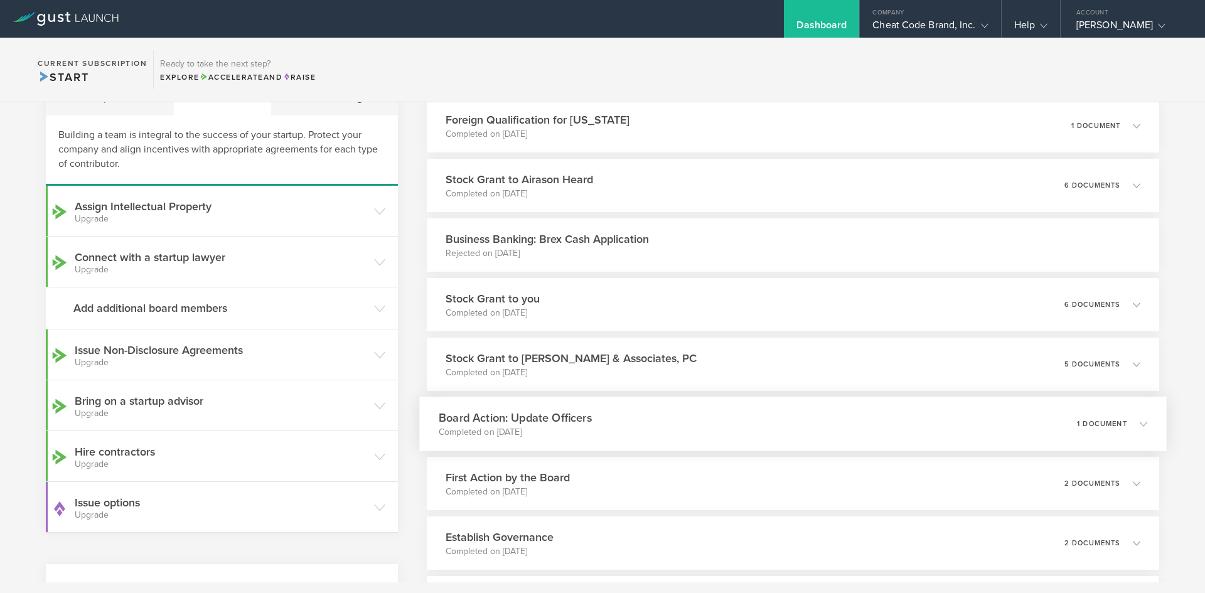
click at [484, 304] on h3 "Stock Grant to you" at bounding box center [493, 299] width 94 height 16
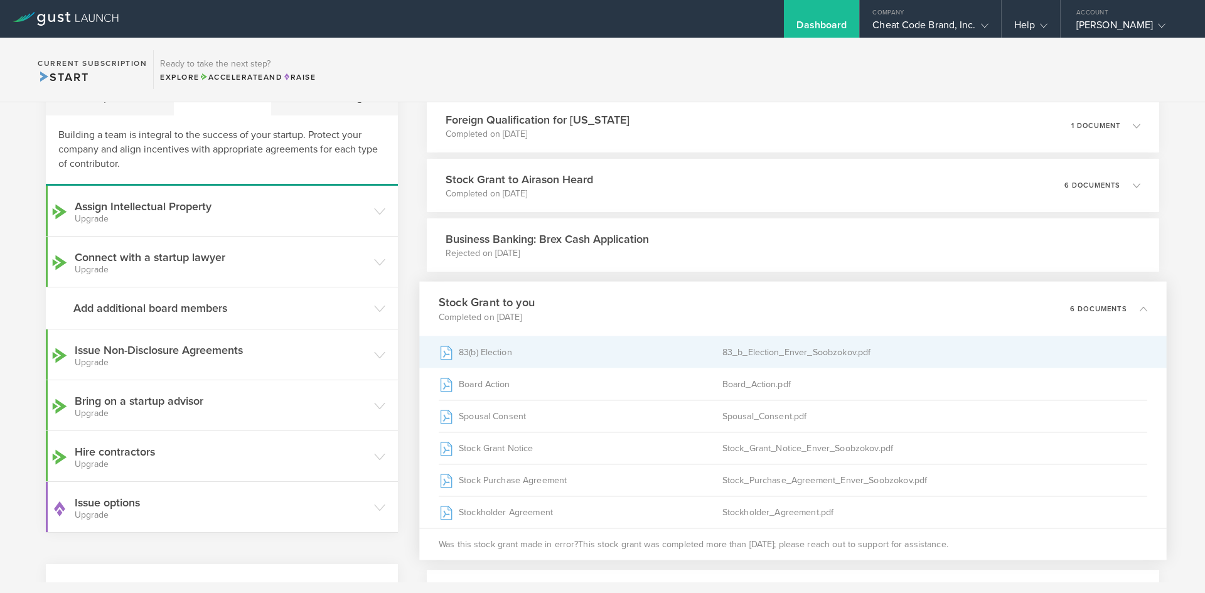
click at [486, 351] on div "83(b) Election" at bounding box center [581, 351] width 284 height 31
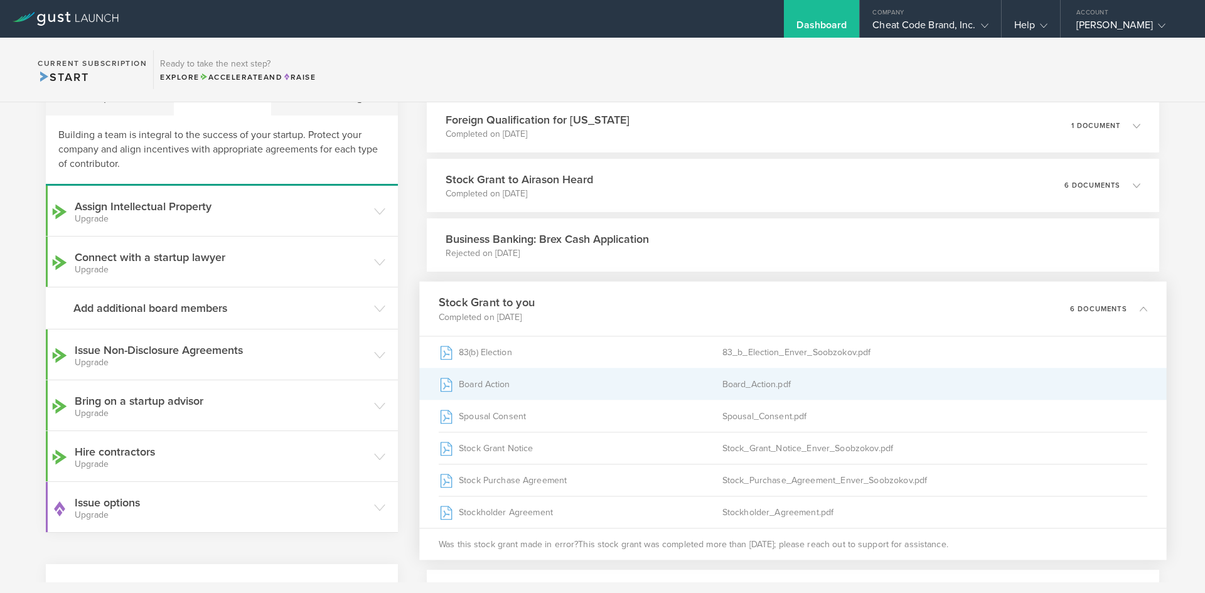
click at [492, 382] on div "Board Action" at bounding box center [581, 383] width 284 height 31
